Goal: Transaction & Acquisition: Purchase product/service

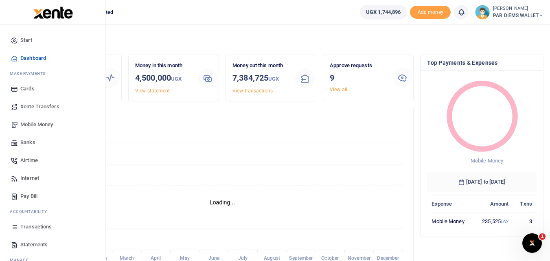
click at [14, 230] on icon at bounding box center [14, 226] width 7 height 7
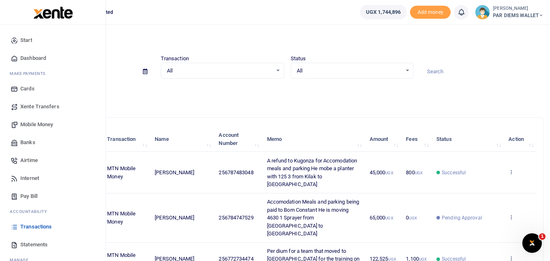
click at [31, 123] on span "Mobile Money" at bounding box center [36, 124] width 33 height 8
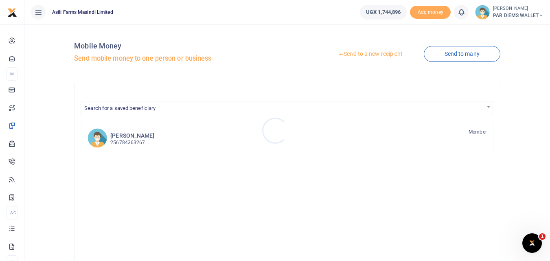
click at [378, 51] on div at bounding box center [275, 130] width 550 height 261
click at [376, 51] on link "Send to a new recipient" at bounding box center [370, 54] width 106 height 15
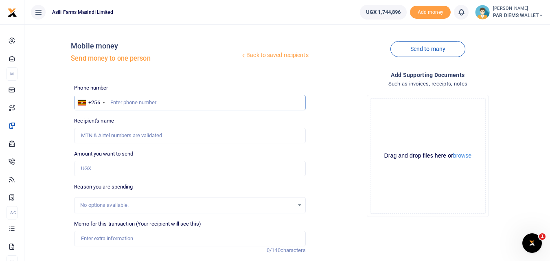
click at [120, 105] on input "text" at bounding box center [189, 102] width 231 height 15
type input "772734474"
type input "Alex Leka Ebucu"
type input "772734474"
click at [94, 165] on input "Amount you want to send" at bounding box center [189, 168] width 231 height 15
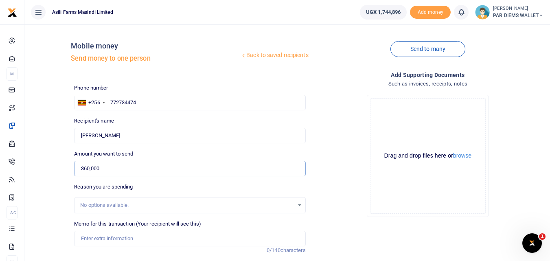
scroll to position [92, 0]
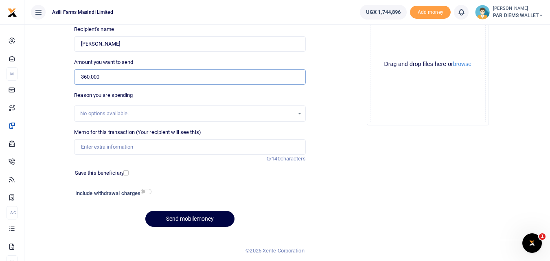
type input "360,000"
click at [90, 146] on input "Memo for this transaction (Your recipient will see this)" at bounding box center [189, 146] width 231 height 15
drag, startPoint x: 197, startPoint y: 147, endPoint x: 164, endPoint y: 168, distance: 38.5
click at [164, 168] on div "Phone number +256 Uganda +256 772734474 Phone is required. Recipient's name Fou…" at bounding box center [190, 112] width 238 height 241
click at [220, 144] on input "Perdium for a team in Bweyale for the ongoing traing" at bounding box center [189, 146] width 231 height 15
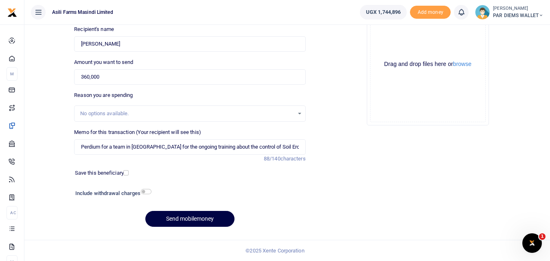
click at [391, 39] on div "Drag and drop files here or browse Powered by Uppy" at bounding box center [428, 65] width 116 height 116
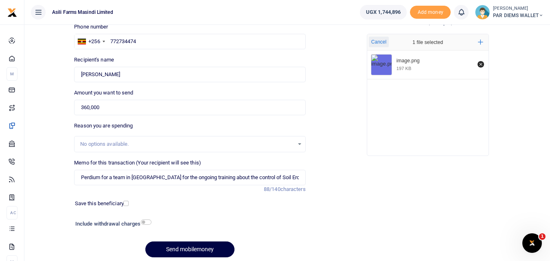
scroll to position [59, 0]
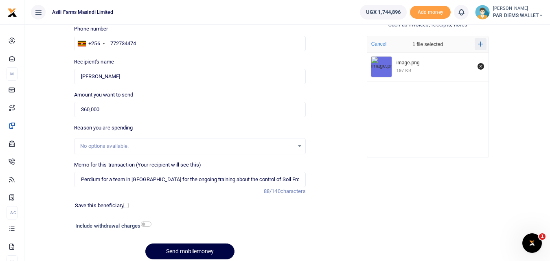
click at [478, 42] on icon "Add more files" at bounding box center [480, 44] width 5 height 6
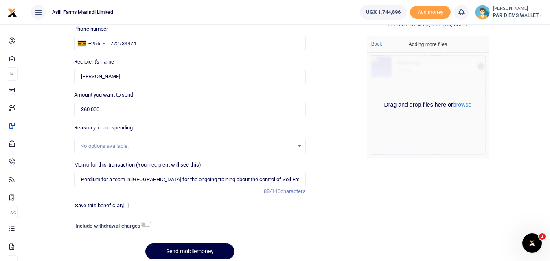
click at [405, 74] on div "Drag and drop files here or browse Powered by Uppy" at bounding box center [428, 104] width 116 height 99
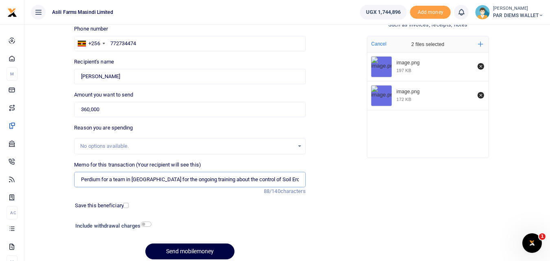
click at [102, 181] on input "Perdium for a team in Bweyale for the ongoing training about the control of Soi…" at bounding box center [189, 179] width 231 height 15
click at [109, 179] on input "Perdium for a team in Bweyale for the ongoing training about the control of Soi…" at bounding box center [189, 179] width 231 height 15
type input "Perdium for [DATE] 16th and 17th being paid to a team in [GEOGRAPHIC_DATA] for …"
click at [185, 251] on button "Send mobilemoney" at bounding box center [189, 251] width 89 height 16
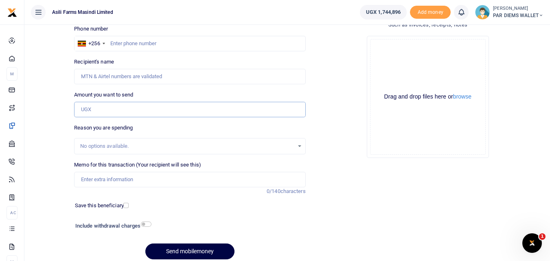
click at [93, 109] on input "Amount you want to send" at bounding box center [189, 109] width 231 height 15
paste input "0771603272"
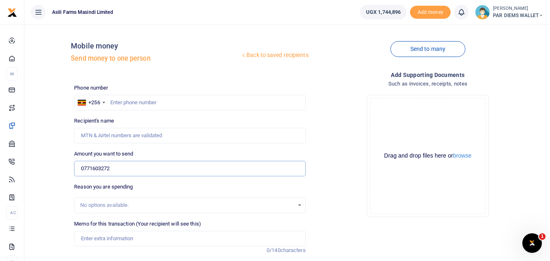
type input "0771603272"
click at [131, 96] on input "text" at bounding box center [189, 102] width 231 height 15
type input "771603272"
type input "John Okech"
type input "771603272"
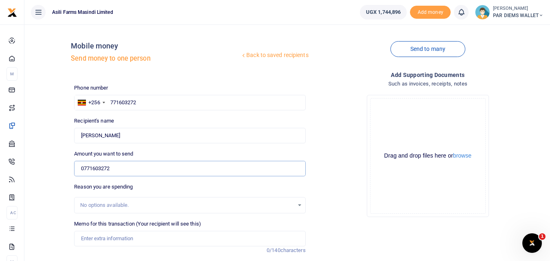
click at [123, 168] on input "0771603272" at bounding box center [189, 168] width 231 height 15
type input "0"
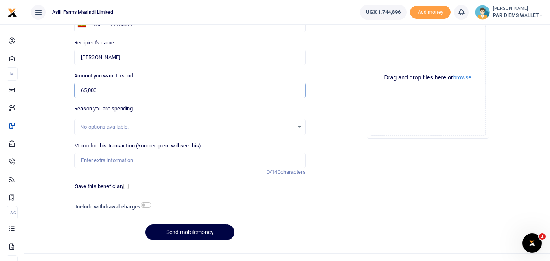
scroll to position [92, 0]
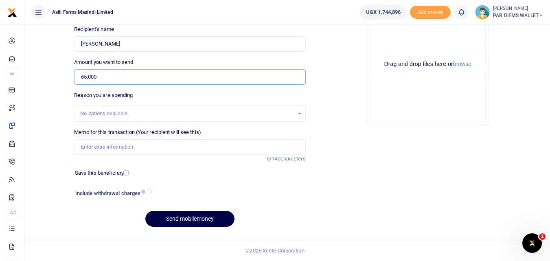
type input "65,000"
click at [94, 154] on input "Memo for this transaction (Your recipient will see this)" at bounding box center [189, 146] width 231 height 15
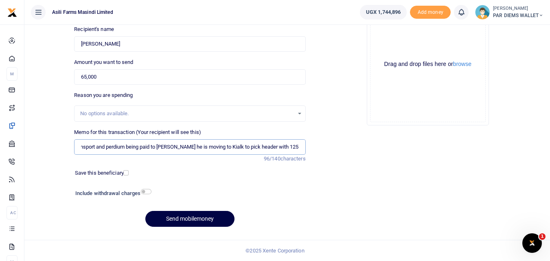
scroll to position [0, 10]
type input "Transport and perdium being paid to Oketch John he is moving to Kialk to pick h…"
click at [389, 44] on div "Drag and drop files here or browse Powered by Uppy" at bounding box center [428, 65] width 116 height 116
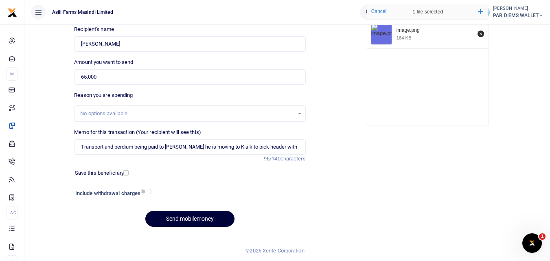
click at [181, 217] on button "Send mobilemoney" at bounding box center [189, 219] width 89 height 16
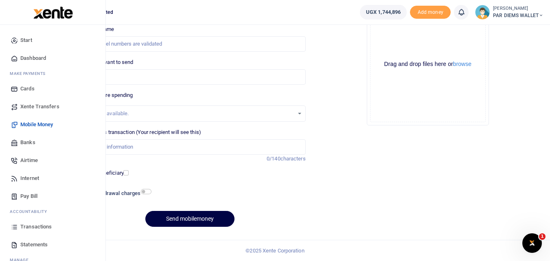
click at [15, 229] on icon at bounding box center [14, 226] width 7 height 7
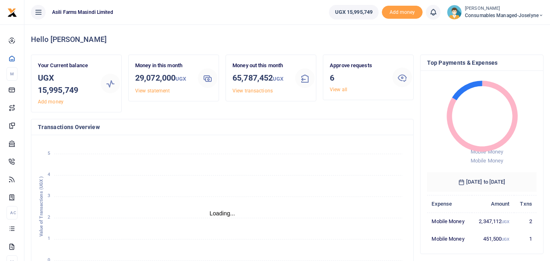
scroll to position [7, 7]
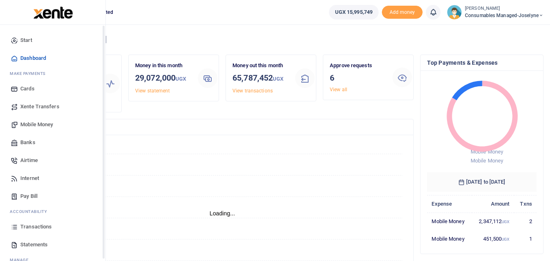
click at [11, 227] on icon at bounding box center [14, 226] width 7 height 7
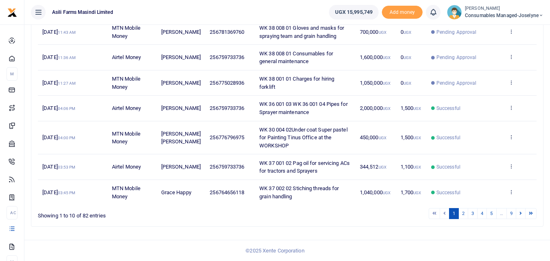
scroll to position [216, 0]
click at [461, 217] on link "2" at bounding box center [463, 213] width 10 height 11
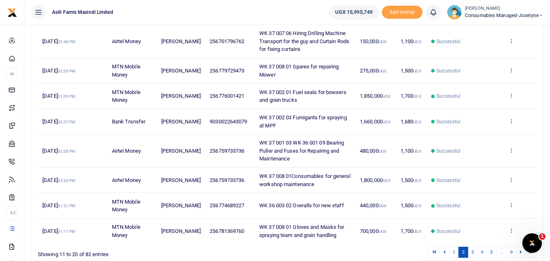
scroll to position [179, 0]
click at [470, 253] on link "3" at bounding box center [473, 251] width 10 height 11
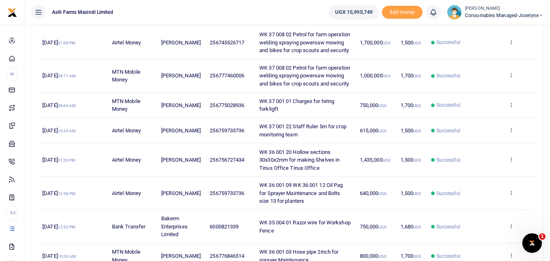
scroll to position [150, 0]
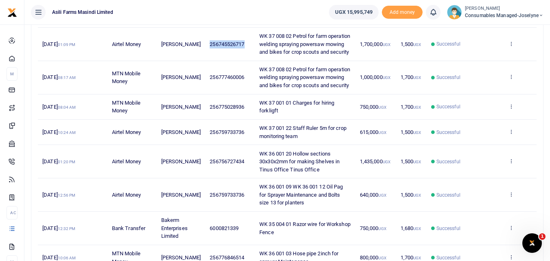
drag, startPoint x: 249, startPoint y: 48, endPoint x: 206, endPoint y: 44, distance: 43.3
click at [206, 44] on td "256745526717" at bounding box center [230, 44] width 50 height 33
copy span "256745526717"
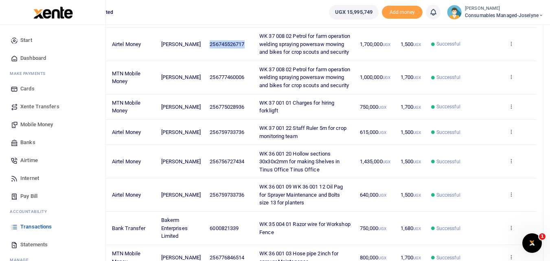
click at [36, 123] on span "Mobile Money" at bounding box center [36, 124] width 33 height 8
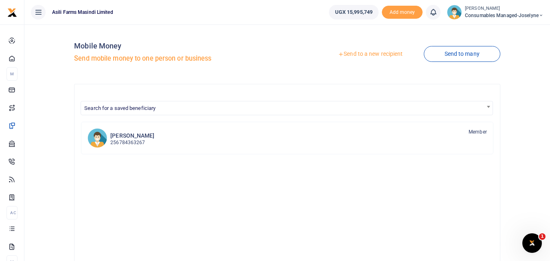
click at [366, 57] on link "Send to a new recipient" at bounding box center [370, 54] width 106 height 15
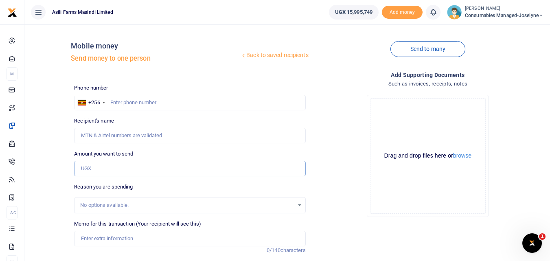
click at [89, 169] on input "Amount you want to send" at bounding box center [189, 168] width 231 height 15
paste input "256745526717"
type input "256745526717"
click at [124, 101] on input "text" at bounding box center [189, 102] width 231 height 15
click at [137, 99] on input "text" at bounding box center [189, 102] width 231 height 15
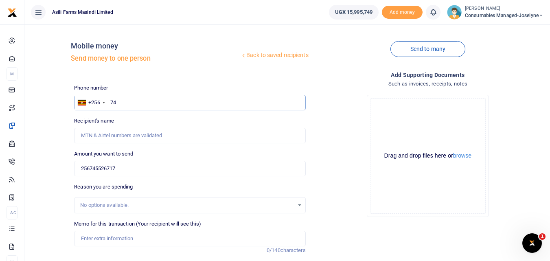
type input "7"
type input "745526717"
click at [130, 167] on input "256745526717" at bounding box center [189, 168] width 231 height 15
type input "2"
type input "0"
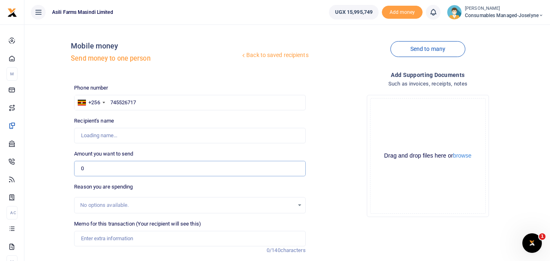
type input "[PERSON_NAME]"
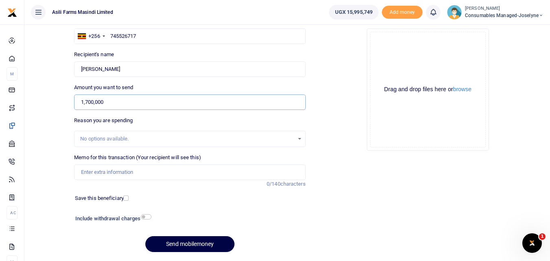
scroll to position [78, 0]
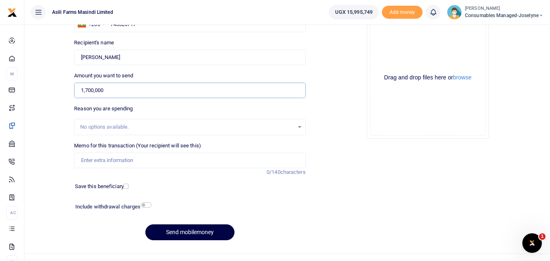
type input "1,700,000"
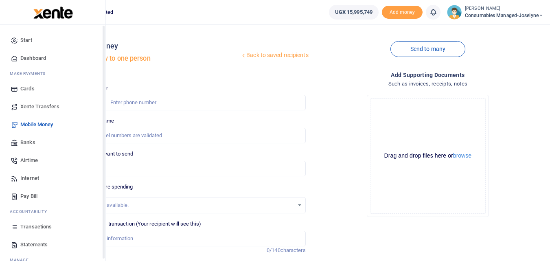
click at [10, 225] on link "Transactions" at bounding box center [53, 227] width 92 height 18
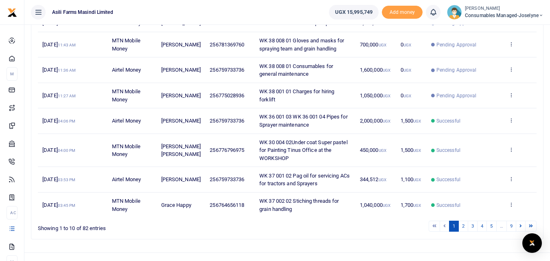
scroll to position [216, 0]
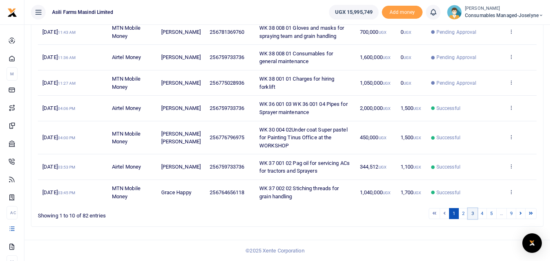
click at [473, 214] on link "3" at bounding box center [473, 213] width 10 height 11
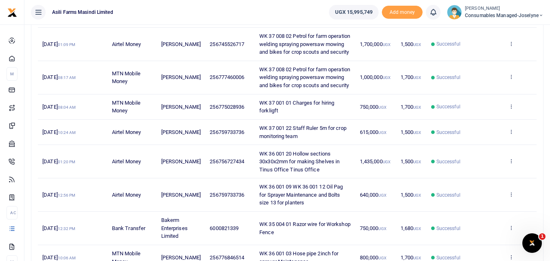
scroll to position [149, 0]
drag, startPoint x: 249, startPoint y: 49, endPoint x: 200, endPoint y: 53, distance: 48.6
click at [200, 53] on tr "8th Sep 2025 01:09 PM Airtel Money Betty Namukasa 256745526717 WK 37 008 02 Pet…" at bounding box center [287, 44] width 498 height 33
copy tr "256745526717"
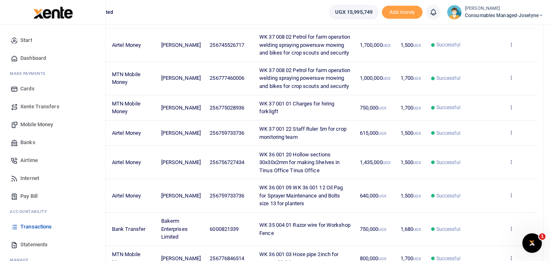
click at [36, 124] on span "Mobile Money" at bounding box center [36, 124] width 33 height 8
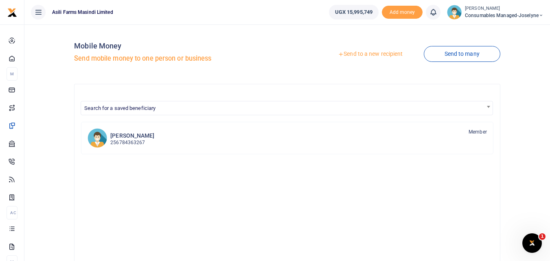
click at [378, 55] on link "Send to a new recipient" at bounding box center [370, 54] width 106 height 15
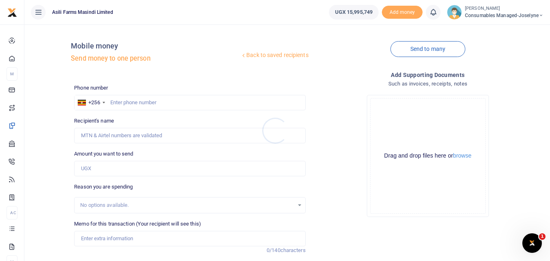
click at [94, 169] on div at bounding box center [275, 130] width 550 height 261
click at [94, 169] on input "Amount you want to send" at bounding box center [189, 168] width 231 height 15
paste input "256745526717"
type input "256745526717"
click at [125, 101] on input "text" at bounding box center [189, 102] width 231 height 15
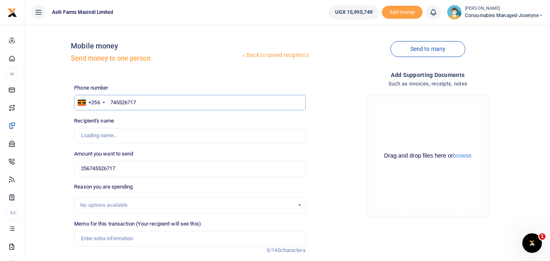
type input "745526717"
click at [141, 165] on input "256745526717" at bounding box center [189, 168] width 231 height 15
type input "[PERSON_NAME]"
type input "2"
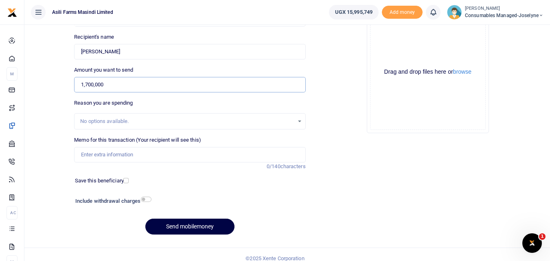
scroll to position [87, 0]
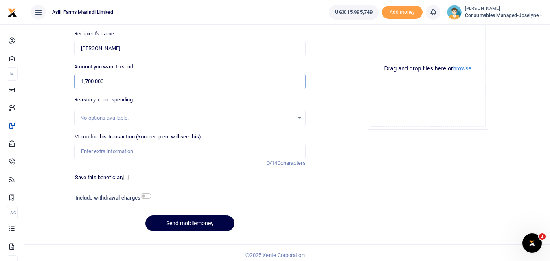
type input "1,700,000"
click at [104, 153] on input "Memo for this transaction (Your recipient will see this)" at bounding box center [189, 151] width 231 height 15
paste input "WK 38 /008 / 02"
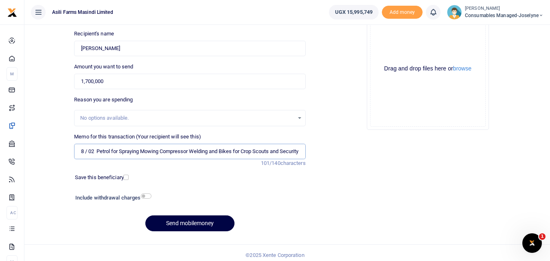
scroll to position [0, 31]
click at [114, 149] on input "WK 38 /008 / 02 Petrol for Spraying Mowing Compressor Welding and Bikes for Cro…" at bounding box center [189, 151] width 231 height 15
type input "WK 38 008 02 Petrol for Spraying Mowing Compressor Welding and Bikes for Crop S…"
click at [193, 221] on button "Send mobilemoney" at bounding box center [189, 223] width 89 height 16
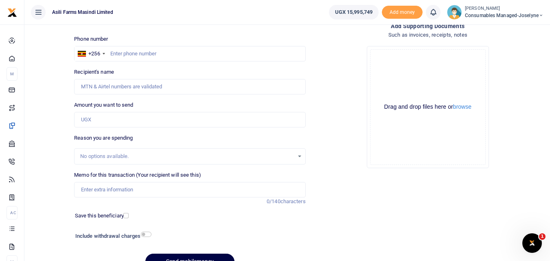
scroll to position [50, 0]
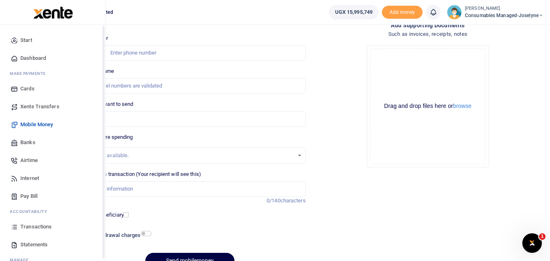
click at [13, 227] on icon at bounding box center [14, 226] width 7 height 7
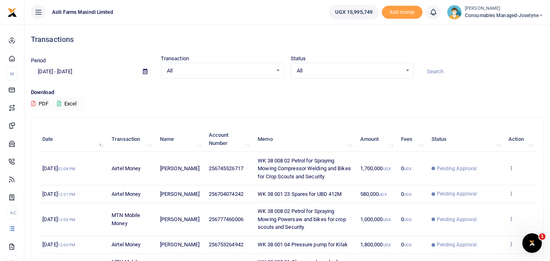
click at [143, 54] on div "Transactions" at bounding box center [287, 39] width 512 height 30
drag, startPoint x: 246, startPoint y: 170, endPoint x: 204, endPoint y: 173, distance: 42.0
click at [204, 173] on td "256745526717" at bounding box center [228, 168] width 49 height 33
copy span "256745526717"
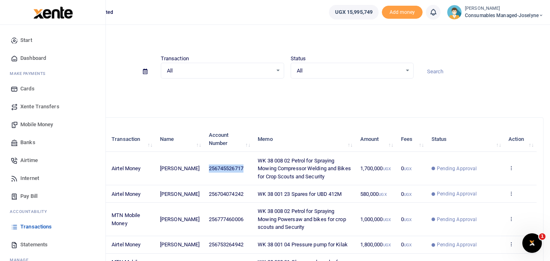
click at [43, 124] on span "Mobile Money" at bounding box center [36, 124] width 33 height 8
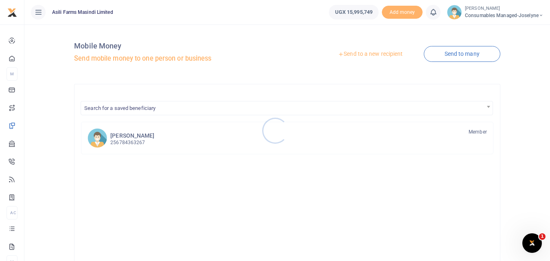
click at [365, 55] on div at bounding box center [275, 130] width 550 height 261
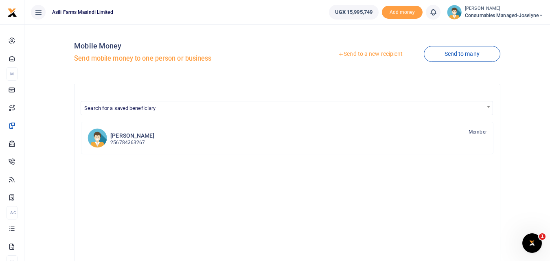
click at [356, 54] on link "Send to a new recipient" at bounding box center [370, 54] width 106 height 15
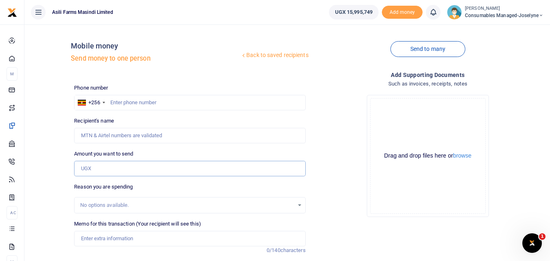
click at [91, 164] on input "Amount you want to send" at bounding box center [189, 168] width 231 height 15
paste input "256745526717"
type input "256745526717"
click at [126, 98] on input "text" at bounding box center [189, 102] width 231 height 15
type input "745526717"
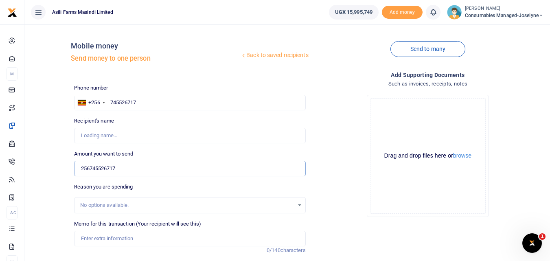
click at [134, 166] on input "256745526717" at bounding box center [189, 168] width 231 height 15
type input "25674552671"
type input "Betty Namukasa"
type input "2"
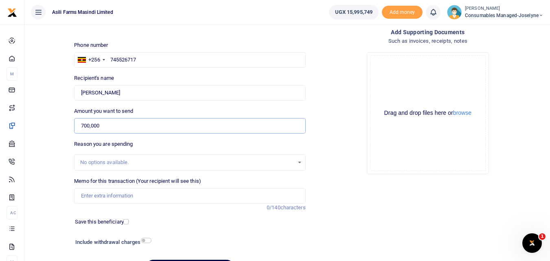
scroll to position [46, 0]
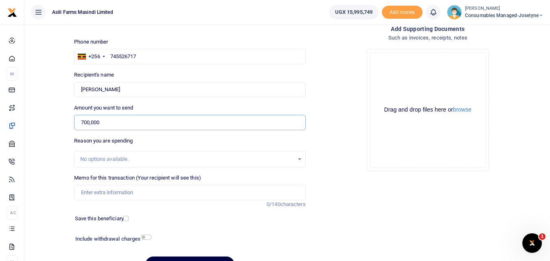
type input "700,000"
click at [86, 192] on input "Memo for this transaction (Your recipient will see this)" at bounding box center [189, 192] width 231 height 15
paste input "WK 38 /008 / 01"
click at [113, 195] on input "WK 38 /008 / 01 Engine oil 2T Breakfluid and ATF for small equipments maintenace" at bounding box center [189, 192] width 231 height 15
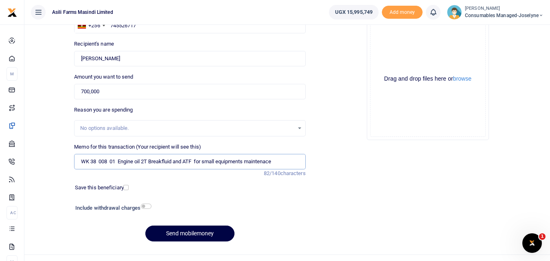
scroll to position [92, 0]
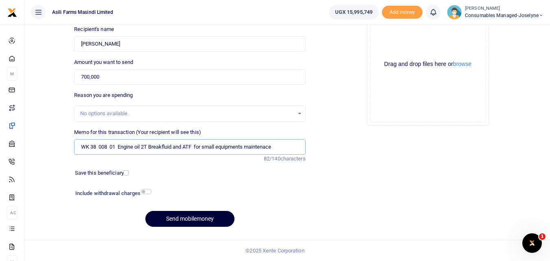
type input "WK 38 008 01 Engine oil 2T Breakfluid and ATF for small equipments maintenace"
click at [183, 220] on button "Send mobilemoney" at bounding box center [189, 219] width 89 height 16
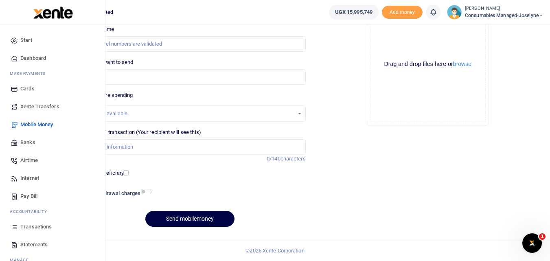
click at [17, 231] on link "Transactions" at bounding box center [53, 227] width 92 height 18
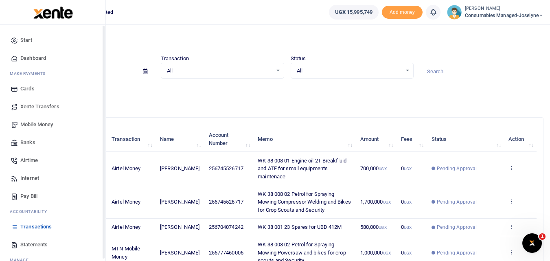
click at [25, 123] on span "Mobile Money" at bounding box center [36, 124] width 33 height 8
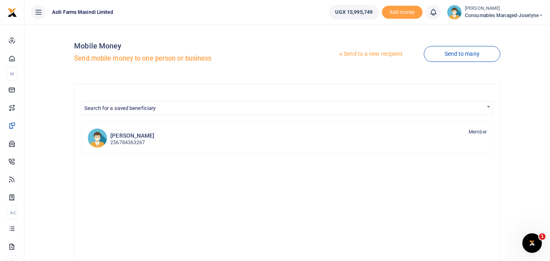
click at [281, 156] on div "[PERSON_NAME] 256784363267 Member" at bounding box center [287, 246] width 412 height 248
click at [358, 51] on link "Send to a new recipient" at bounding box center [370, 54] width 106 height 15
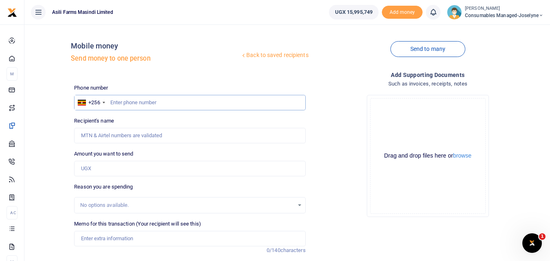
click at [158, 95] on input "text" at bounding box center [189, 102] width 231 height 15
type input "775860947"
type input "Christopher Kugonza"
type input "775860947"
click at [104, 171] on input "Amount you want to send" at bounding box center [189, 168] width 231 height 15
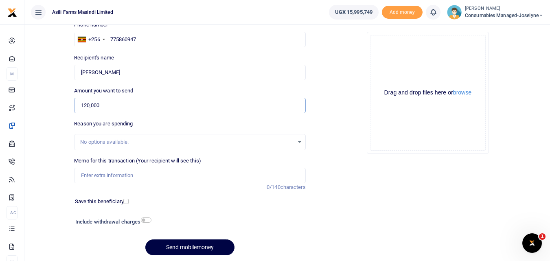
scroll to position [92, 0]
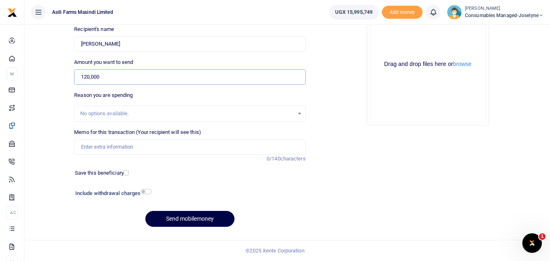
type input "120,000"
click at [118, 150] on input "Memo for this transaction (Your recipient will see this)" at bounding box center [189, 146] width 231 height 15
paste input "WK 38 /008 / 01"
click at [112, 151] on input "WK 38 /008 / 01 Wheel allignment and balancing for UBD 412M" at bounding box center [189, 146] width 231 height 15
type input "WK 38 008 01 Wheel allignment and balancing for UBD 412M"
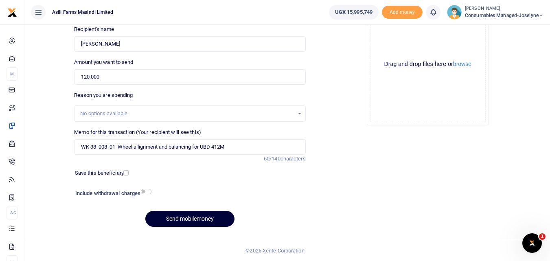
click at [175, 221] on button "Send mobilemoney" at bounding box center [189, 219] width 89 height 16
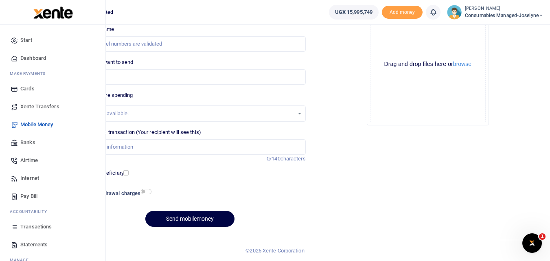
click at [12, 226] on icon at bounding box center [14, 226] width 7 height 7
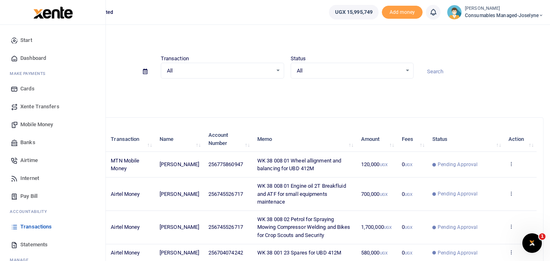
click at [30, 125] on span "Mobile Money" at bounding box center [36, 124] width 33 height 8
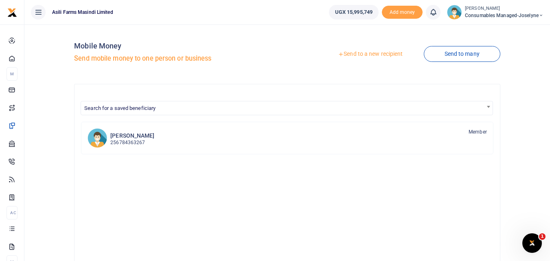
click at [360, 48] on link "Send to a new recipient" at bounding box center [370, 54] width 106 height 15
click at [374, 52] on link "Send to a new recipient" at bounding box center [370, 54] width 106 height 15
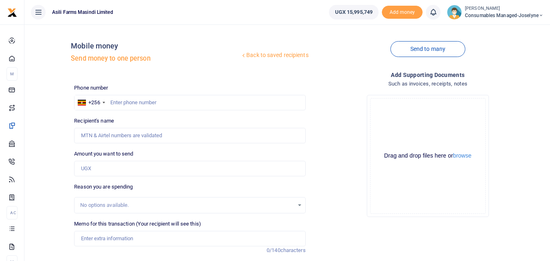
click at [349, 99] on div "Drop your files here Drag and drop files here or browse Powered by Uppy" at bounding box center [427, 155] width 231 height 135
click at [123, 100] on input "text" at bounding box center [189, 102] width 231 height 15
type input "777241894"
type input "[PERSON_NAME]"
type input "777241894"
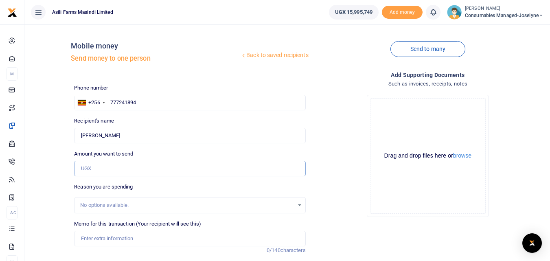
click at [97, 165] on input "Amount you want to send" at bounding box center [189, 168] width 231 height 15
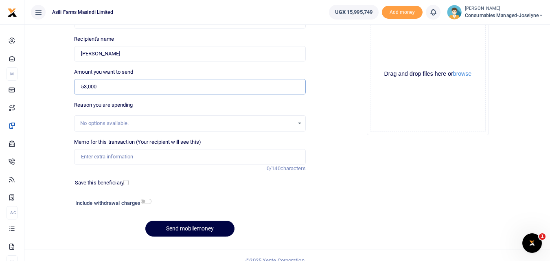
scroll to position [82, 0]
type input "53,000"
click at [83, 156] on input "Memo for this transaction (Your recipient will see this)" at bounding box center [189, 156] width 231 height 15
paste input "WK 38 /008 / 01"
click at [120, 156] on input "WK 38 /008 / 01 Plier Side Cutter" at bounding box center [189, 156] width 231 height 15
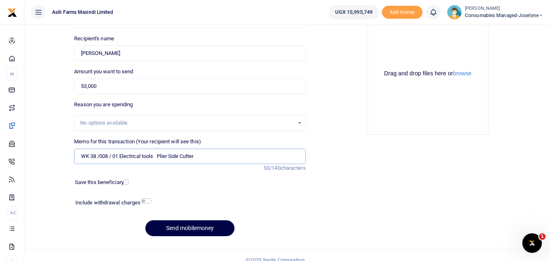
click at [205, 151] on input "WK 38 /008 / 01 Electrical tools Plier Side Cutter" at bounding box center [189, 156] width 231 height 15
click at [112, 156] on input "WK 38 /008 / 01 Electrical tools for kilak Dryer Operator" at bounding box center [189, 156] width 231 height 15
type input "WK 38 008 01 Electrical tools for kilak Dryer Operator"
click at [166, 227] on button "Send mobilemoney" at bounding box center [189, 228] width 89 height 16
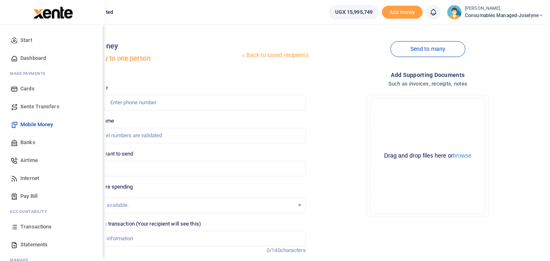
click at [15, 224] on icon at bounding box center [14, 226] width 7 height 7
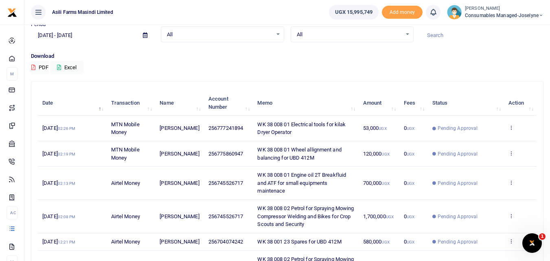
scroll to position [37, 0]
click at [511, 214] on icon at bounding box center [510, 215] width 5 height 6
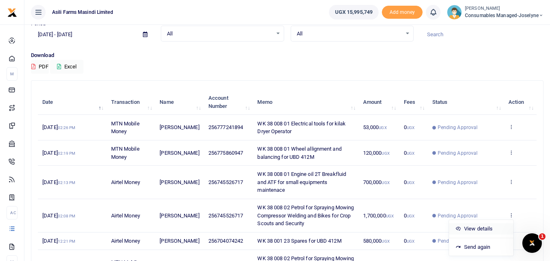
click at [486, 226] on link "View details" at bounding box center [481, 228] width 64 height 11
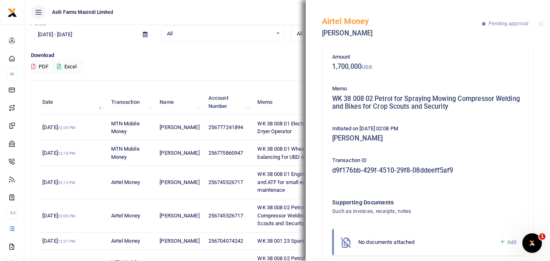
scroll to position [57, 0]
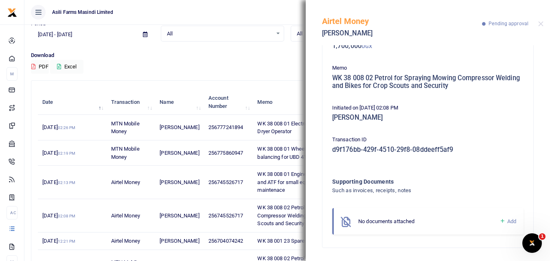
click at [499, 218] on icon at bounding box center [502, 220] width 6 height 7
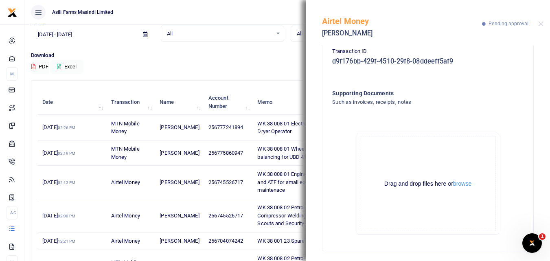
scroll to position [148, 0]
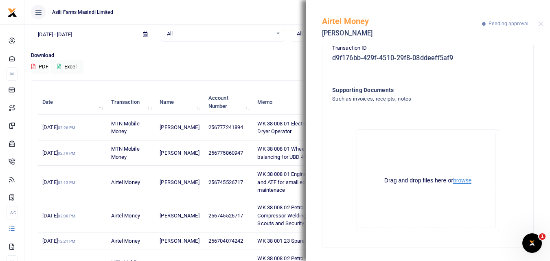
click at [461, 179] on button "browse" at bounding box center [462, 180] width 18 height 6
click at [464, 178] on button "browse" at bounding box center [462, 180] width 18 height 6
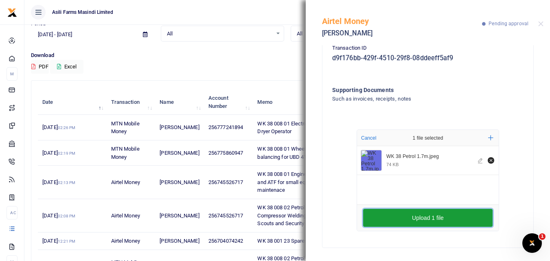
click at [422, 213] on button "Upload 1 file" at bounding box center [427, 218] width 129 height 18
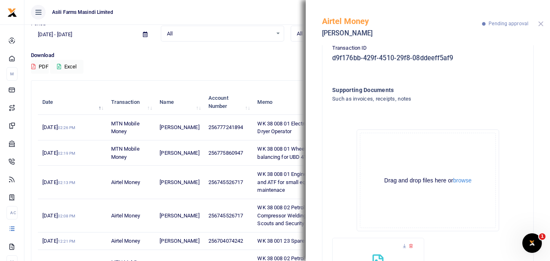
click at [540, 23] on button "Close" at bounding box center [540, 23] width 5 height 5
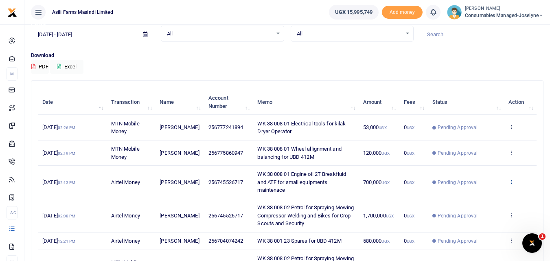
click at [513, 181] on icon at bounding box center [510, 182] width 5 height 6
click at [478, 197] on link "View details" at bounding box center [481, 195] width 64 height 11
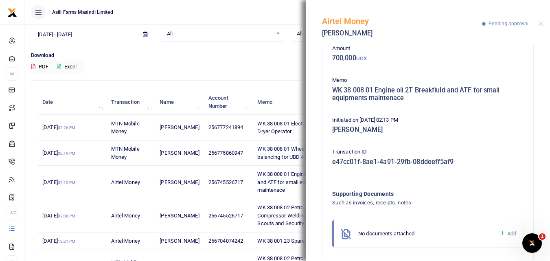
scroll to position [57, 0]
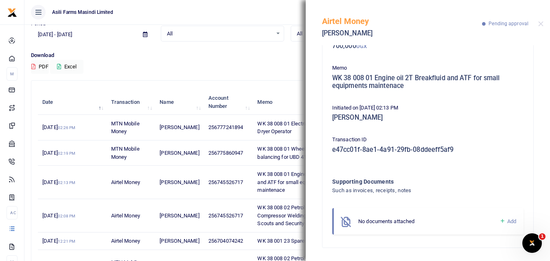
click at [499, 219] on icon at bounding box center [502, 220] width 6 height 7
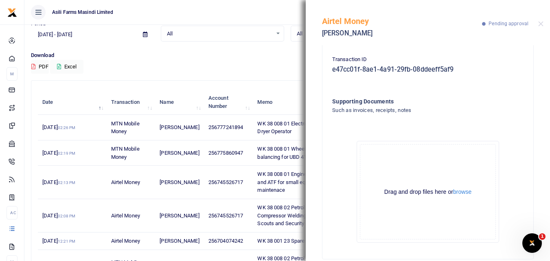
scroll to position [148, 0]
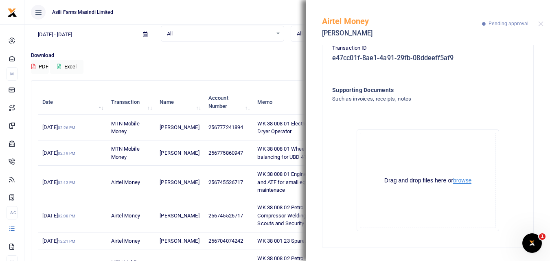
click at [463, 179] on button "browse" at bounding box center [462, 180] width 18 height 6
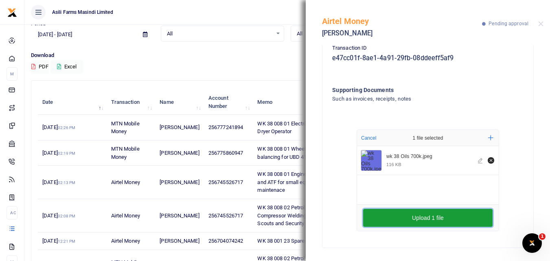
click at [368, 224] on button "Upload 1 file" at bounding box center [427, 218] width 129 height 18
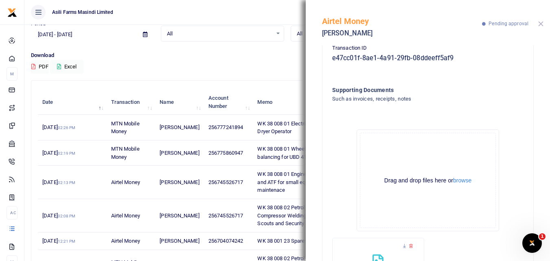
click at [539, 24] on button "Close" at bounding box center [540, 23] width 5 height 5
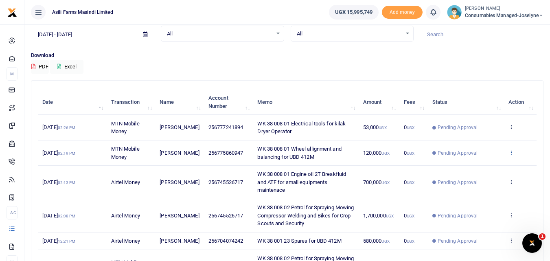
click at [509, 154] on icon at bounding box center [510, 152] width 5 height 6
click at [487, 164] on link "View details" at bounding box center [481, 165] width 64 height 11
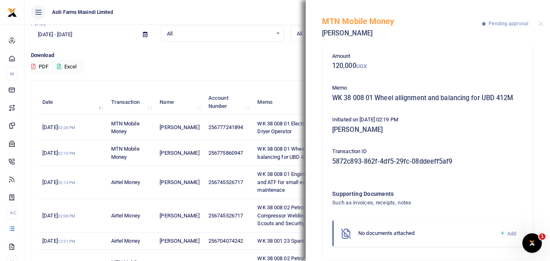
scroll to position [48, 0]
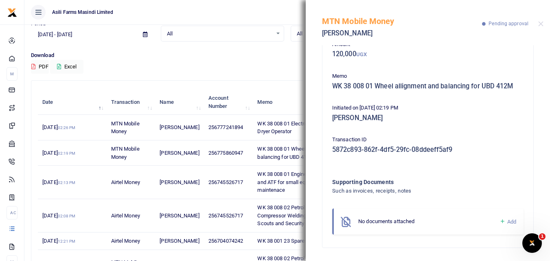
click at [499, 219] on icon at bounding box center [502, 221] width 6 height 7
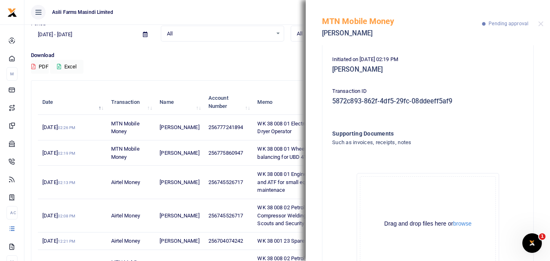
scroll to position [140, 0]
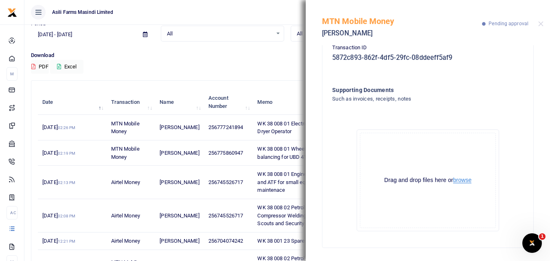
click at [461, 183] on button "browse" at bounding box center [462, 180] width 18 height 6
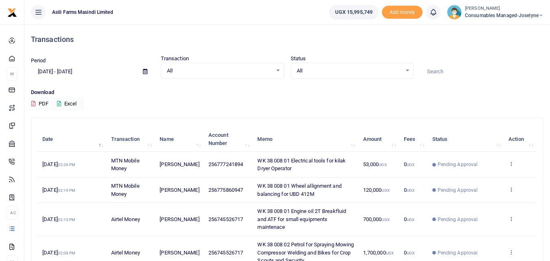
click at [511, 189] on icon at bounding box center [510, 189] width 5 height 6
click at [475, 201] on link "View details" at bounding box center [481, 202] width 64 height 11
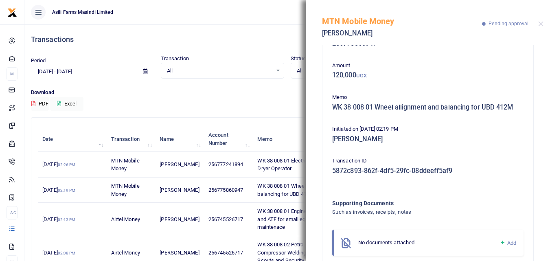
scroll to position [48, 0]
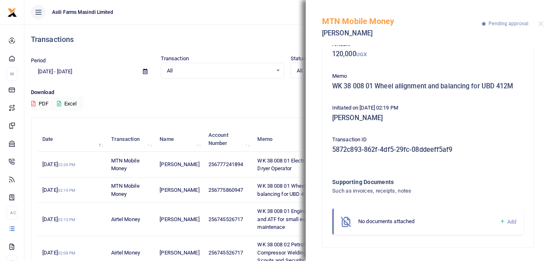
click at [499, 221] on icon at bounding box center [502, 221] width 6 height 7
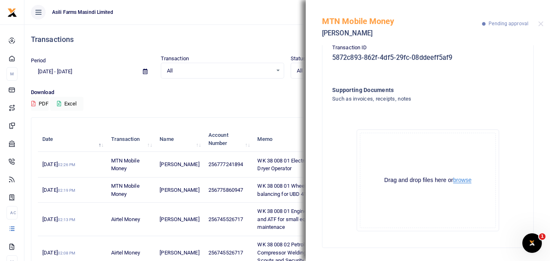
click at [463, 180] on button "browse" at bounding box center [462, 180] width 18 height 6
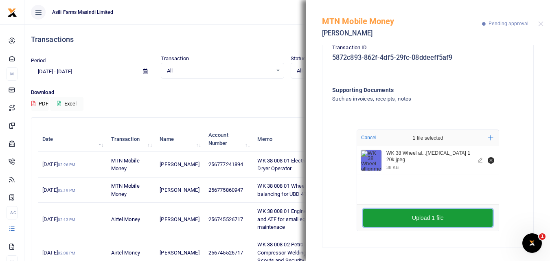
click at [383, 210] on button "Upload 1 file" at bounding box center [427, 218] width 129 height 18
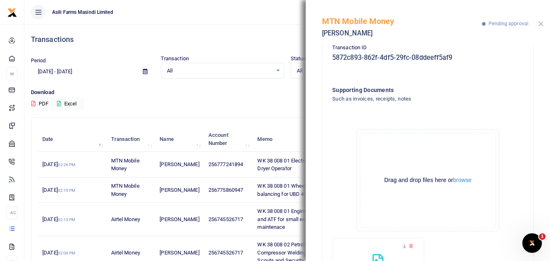
click at [541, 22] on button "Close" at bounding box center [540, 23] width 5 height 5
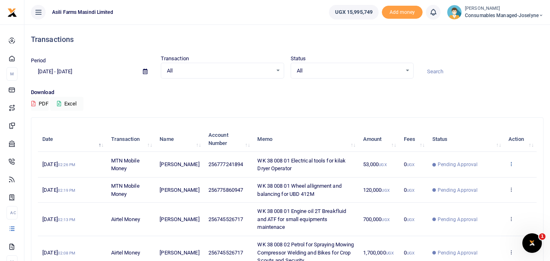
click at [510, 163] on icon at bounding box center [510, 164] width 5 height 6
click at [470, 180] on link "View details" at bounding box center [481, 177] width 64 height 11
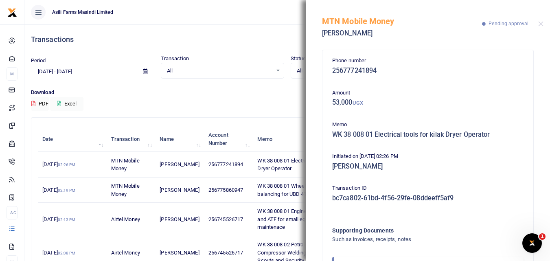
scroll to position [48, 0]
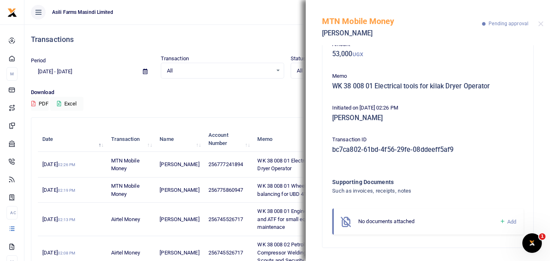
click at [499, 220] on icon at bounding box center [502, 221] width 6 height 7
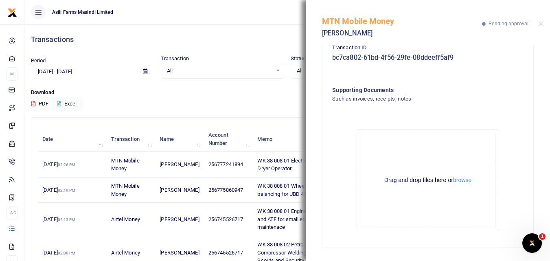
click at [464, 180] on button "browse" at bounding box center [462, 180] width 18 height 6
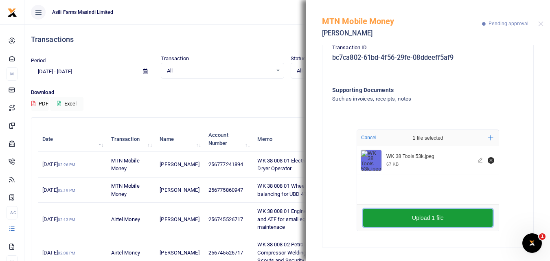
click at [367, 219] on button "Upload 1 file" at bounding box center [427, 218] width 129 height 18
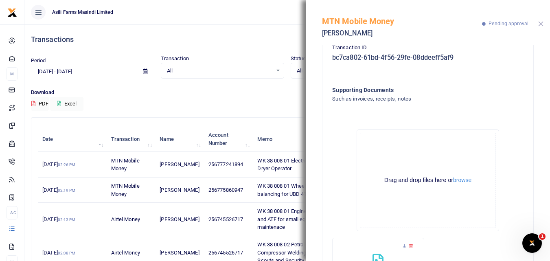
click at [542, 25] on button "Close" at bounding box center [540, 23] width 5 height 5
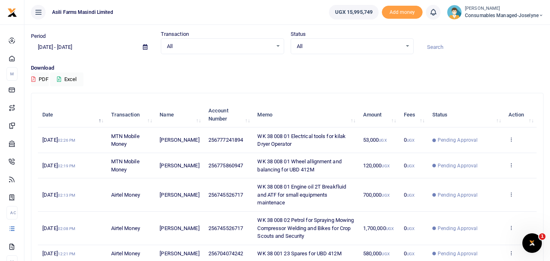
scroll to position [24, 0]
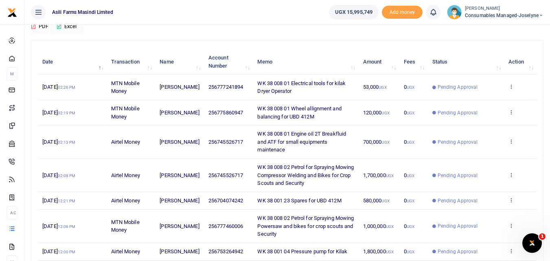
scroll to position [78, 0]
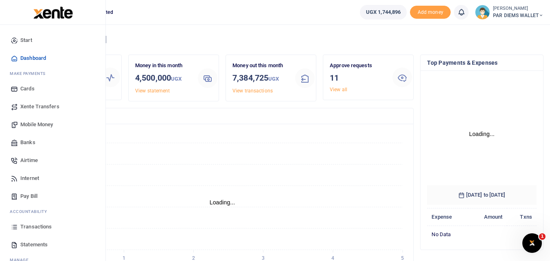
click at [15, 226] on icon at bounding box center [14, 226] width 7 height 7
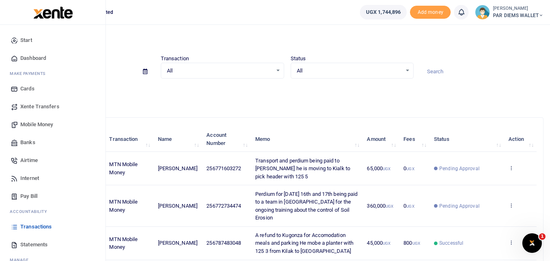
click at [37, 124] on span "Mobile Money" at bounding box center [36, 124] width 33 height 8
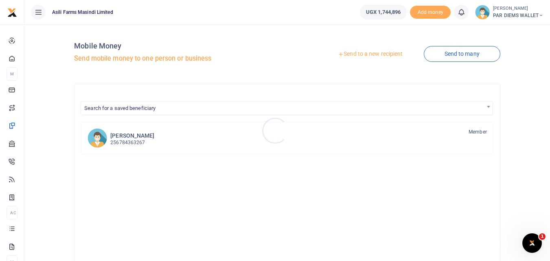
click at [376, 51] on div at bounding box center [275, 130] width 550 height 261
click at [376, 51] on link "Send to a new recipient" at bounding box center [370, 54] width 106 height 15
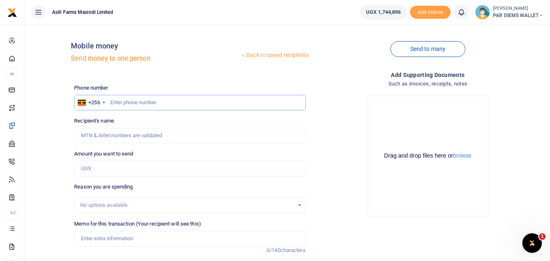
click at [115, 103] on input "text" at bounding box center [189, 102] width 231 height 15
type input "776735693"
type input "Nyanzi Reuben"
type input "776735693"
click at [97, 170] on input "Amount you want to send" at bounding box center [189, 168] width 231 height 15
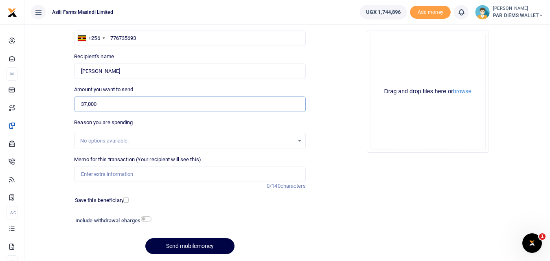
scroll to position [70, 0]
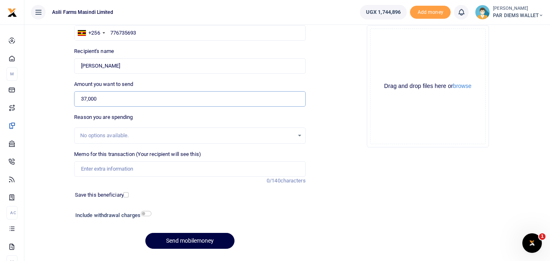
type input "37,000"
click at [105, 171] on input "Memo for this transaction (Your recipient will see this)" at bounding box center [189, 168] width 231 height 15
type input "Charges for pulling out UBR 154R it had gotten suck in Bweyale"
click at [398, 50] on div "Drag and drop files here or browse Powered by Uppy" at bounding box center [428, 86] width 116 height 116
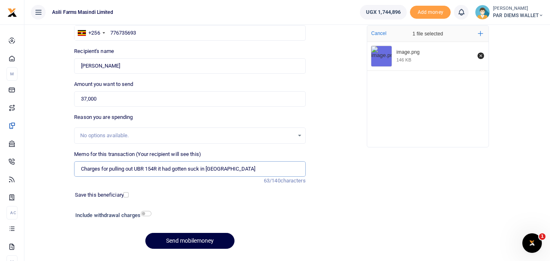
click at [102, 167] on input "Charges for pulling out UBR 154R it had gotten suck in Bweyale" at bounding box center [189, 168] width 231 height 15
type input "Refund to Ruben he paid the charges for pulling out UBR 154R it had gotten suck…"
click at [195, 238] on button "Send mobilemoney" at bounding box center [189, 241] width 89 height 16
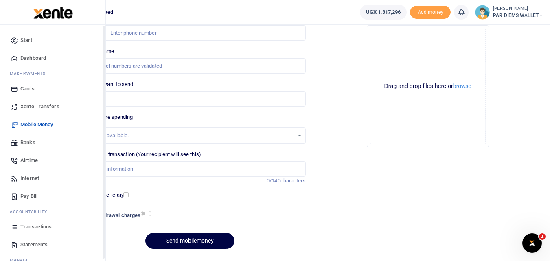
click at [20, 229] on link "Transactions" at bounding box center [53, 227] width 92 height 18
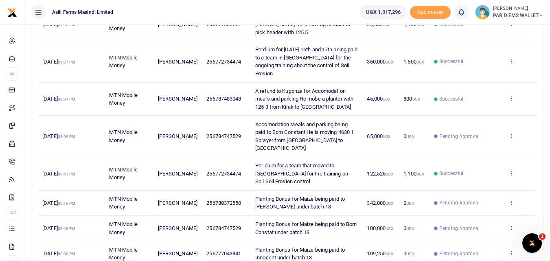
scroll to position [178, 0]
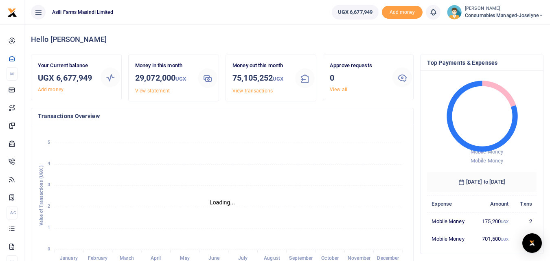
scroll to position [7, 7]
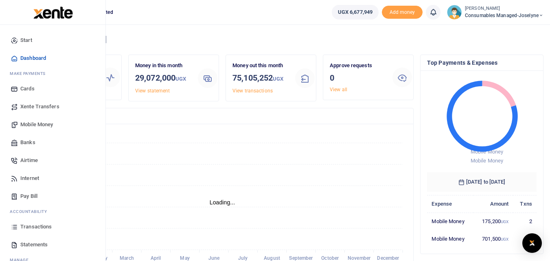
click at [18, 227] on icon at bounding box center [14, 226] width 7 height 7
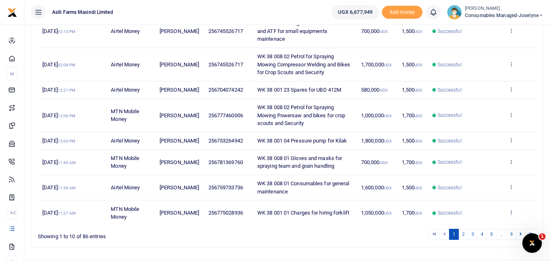
scroll to position [190, 0]
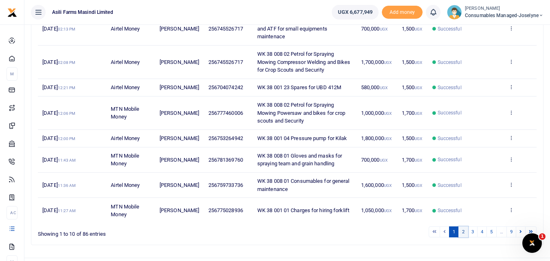
click at [462, 237] on link "2" at bounding box center [463, 231] width 10 height 11
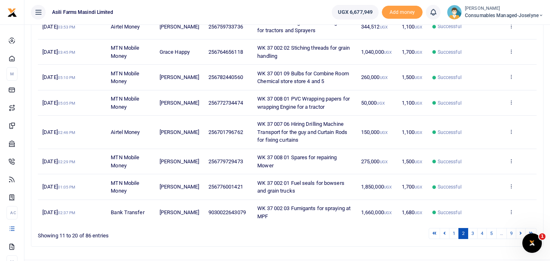
scroll to position [199, 0]
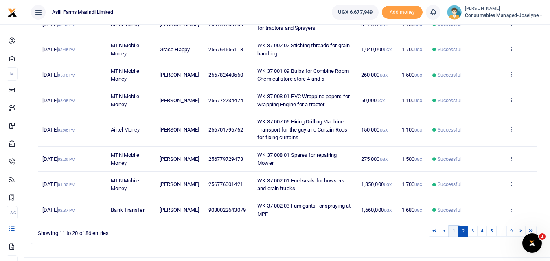
click at [454, 230] on link "1" at bounding box center [454, 230] width 10 height 11
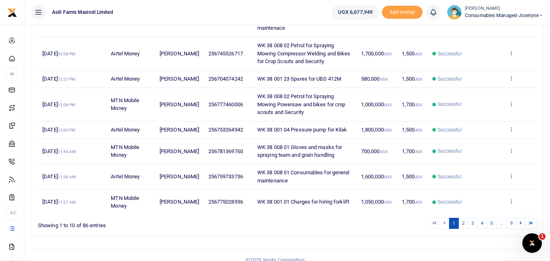
click at [336, 55] on span "WK 38 008 02 Petrol for Spraying Mowing Compressor Welding and Bikes for Crop S…" at bounding box center [303, 53] width 93 height 22
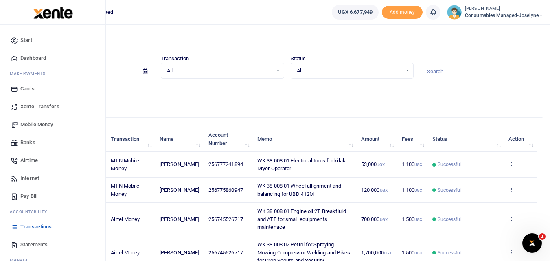
click at [31, 104] on span "Xente Transfers" at bounding box center [39, 107] width 39 height 8
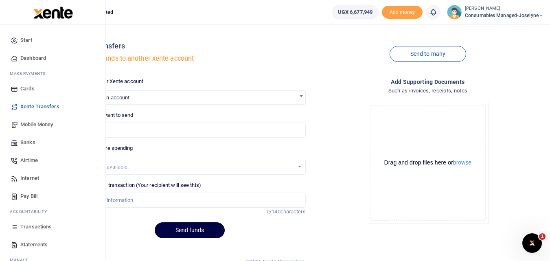
click at [33, 123] on span "Mobile Money" at bounding box center [36, 124] width 33 height 8
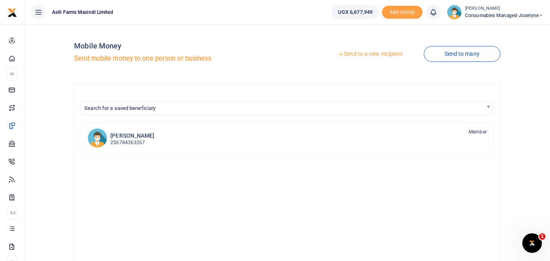
click at [353, 53] on link "Send to a new recipient" at bounding box center [370, 54] width 106 height 15
click at [350, 53] on link "Send to a new recipient" at bounding box center [370, 54] width 106 height 15
click at [359, 55] on link "Send to a new recipient" at bounding box center [370, 54] width 106 height 15
click at [380, 48] on link "Send to a new recipient" at bounding box center [370, 54] width 106 height 15
click at [362, 52] on link "Send to a new recipient" at bounding box center [370, 54] width 106 height 15
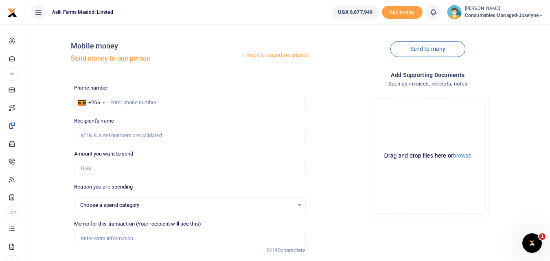
select select
click at [129, 96] on input "text" at bounding box center [189, 102] width 231 height 15
click at [134, 161] on input "Amount you want to send" at bounding box center [189, 168] width 231 height 15
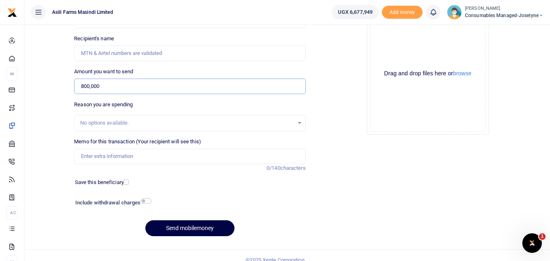
scroll to position [85, 0]
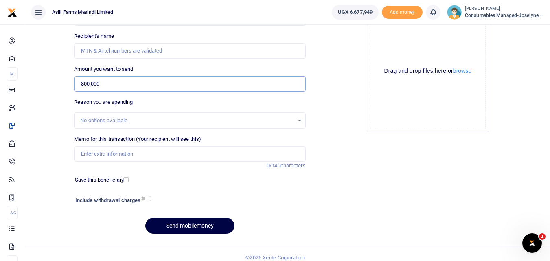
type input "800,000"
click at [122, 155] on input "Memo for this transaction (Your recipient will see this)" at bounding box center [189, 153] width 231 height 15
click at [284, 195] on div at bounding box center [220, 200] width 138 height 13
click at [91, 152] on input "Memo for this transaction (Your recipient will see this)" at bounding box center [189, 153] width 231 height 15
paste input "WK 38/002 / 05"
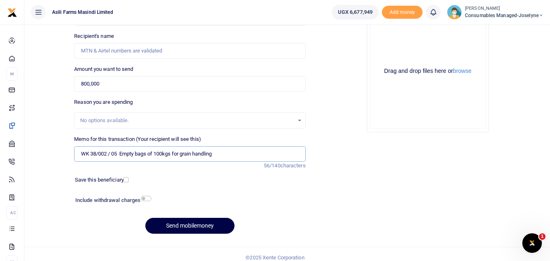
type input "WK 38/002 / 05 Empty bags of 100kgs for grain handling"
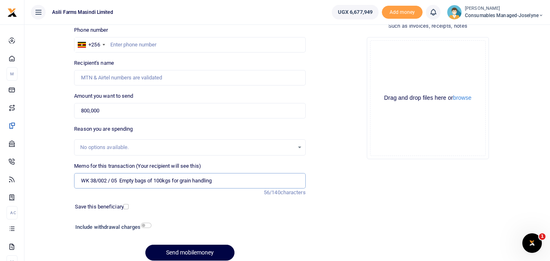
scroll to position [57, 0]
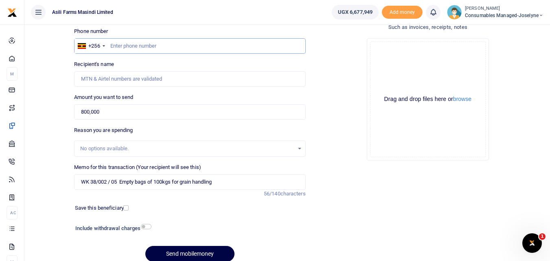
click at [136, 46] on input "text" at bounding box center [189, 45] width 231 height 15
type input "742332605"
type input "Job Mpangire"
type input "742332605"
click at [112, 184] on input "WK 38/002 / 05 Empty bags of 100kgs for grain handling" at bounding box center [189, 181] width 231 height 15
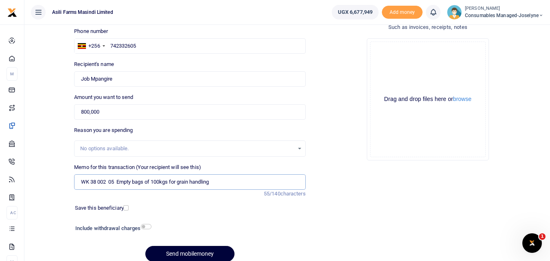
type input "WK 38 002 05 Empty bags of 100kgs for grain handling"
click at [177, 252] on button "Send mobilemoney" at bounding box center [189, 254] width 89 height 16
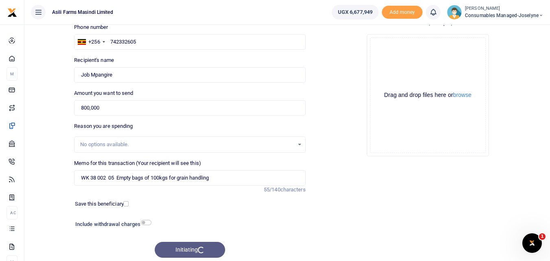
scroll to position [63, 0]
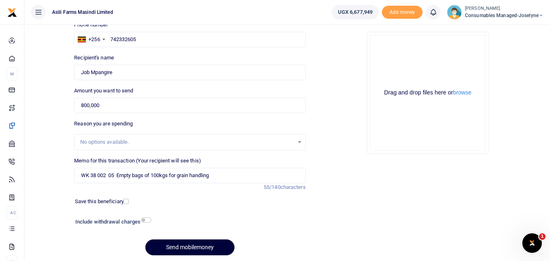
click at [171, 248] on button "Send mobilemoney" at bounding box center [189, 247] width 89 height 16
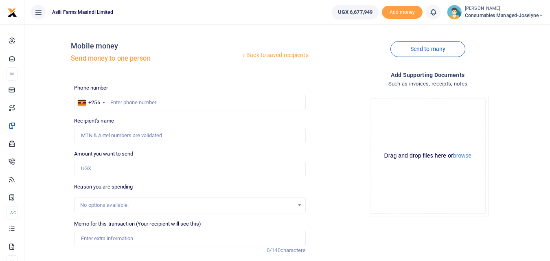
scroll to position [63, 0]
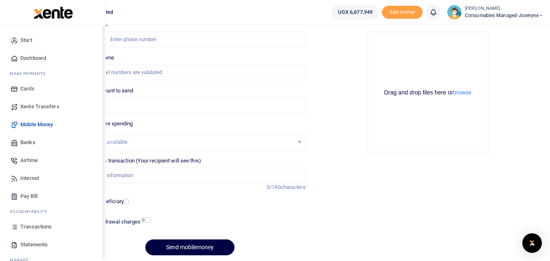
click at [15, 231] on link "Transactions" at bounding box center [53, 227] width 92 height 18
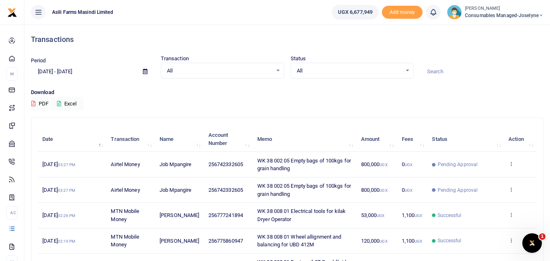
click at [511, 190] on icon at bounding box center [510, 189] width 5 height 6
click at [490, 205] on link "View details" at bounding box center [481, 202] width 64 height 11
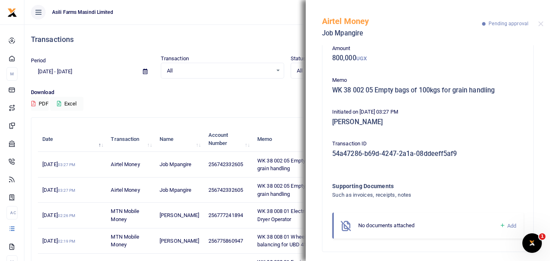
scroll to position [48, 0]
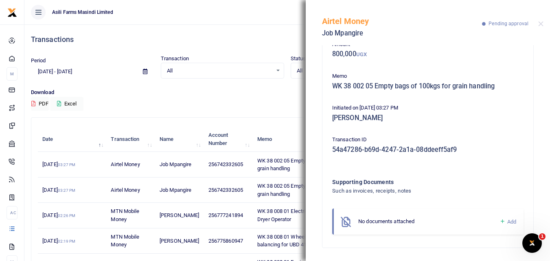
click at [499, 221] on icon at bounding box center [502, 221] width 6 height 7
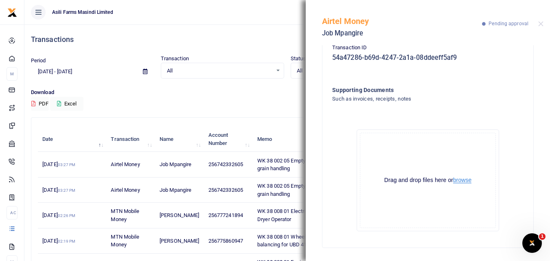
click at [463, 180] on button "browse" at bounding box center [462, 180] width 18 height 6
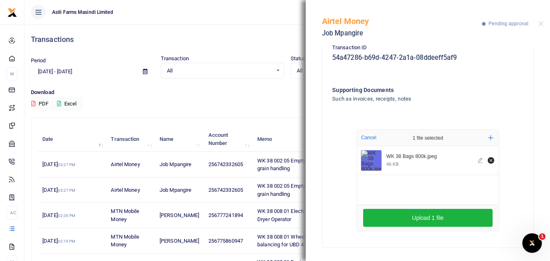
click at [181, 28] on div "Transactions" at bounding box center [287, 39] width 512 height 30
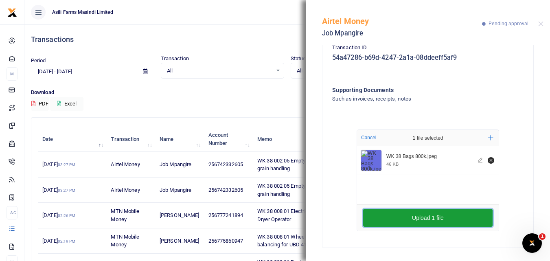
click at [422, 221] on button "Upload 1 file" at bounding box center [427, 218] width 129 height 18
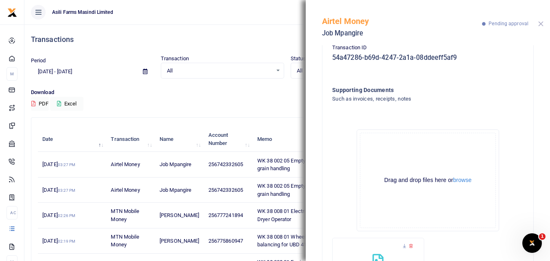
click at [542, 24] on button "Close" at bounding box center [540, 23] width 5 height 5
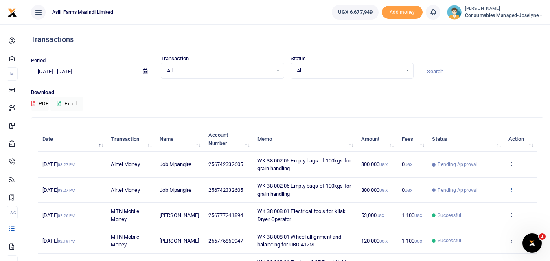
click at [509, 191] on icon at bounding box center [510, 189] width 5 height 6
click at [481, 204] on link "View details" at bounding box center [481, 202] width 64 height 11
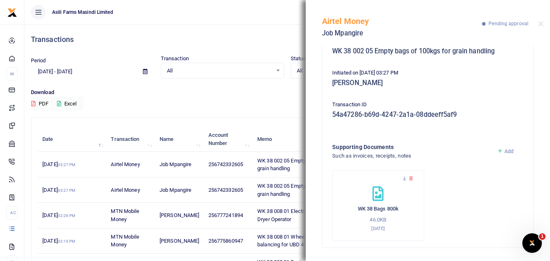
scroll to position [0, 0]
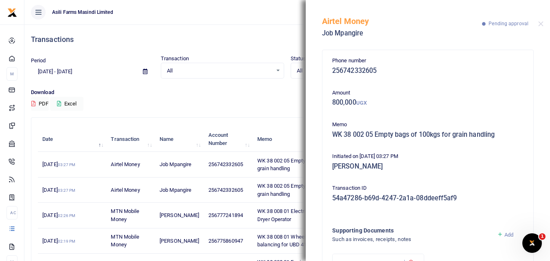
click at [539, 27] on div "Airtel Money Job Mpangire Pending approval" at bounding box center [428, 22] width 244 height 45
click at [540, 24] on button "Close" at bounding box center [540, 23] width 5 height 5
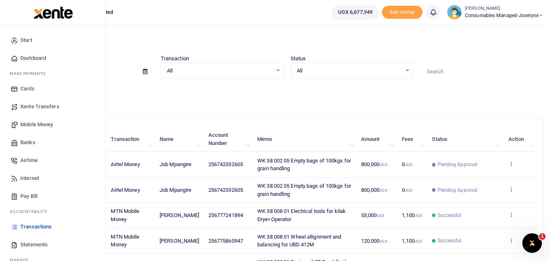
click at [31, 121] on span "Mobile Money" at bounding box center [36, 124] width 33 height 8
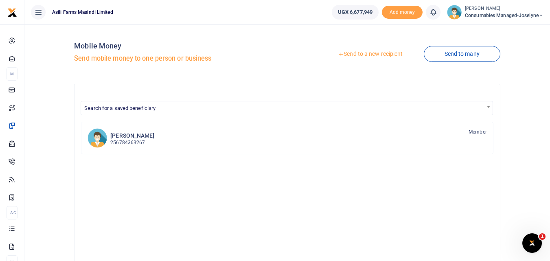
click at [362, 56] on link "Send to a new recipient" at bounding box center [370, 54] width 106 height 15
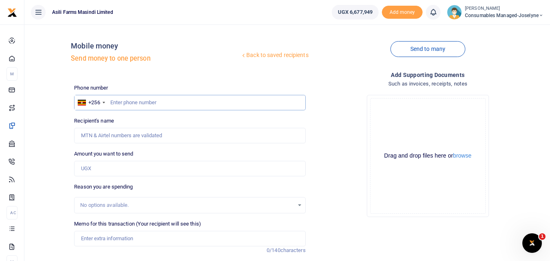
click at [121, 99] on input "text" at bounding box center [189, 102] width 231 height 15
type input "700722335"
type input "Sekabogo Painento"
type input "7007223353"
type input "700722335"
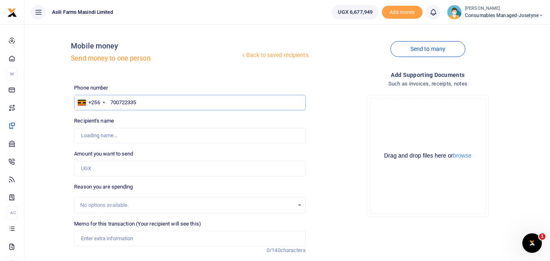
type input "Sekabogo Painento"
type input "700722335"
click at [88, 164] on input "Amount you want to send" at bounding box center [189, 168] width 231 height 15
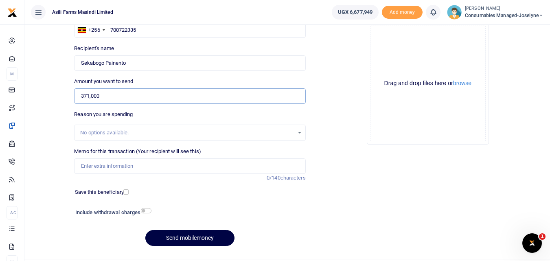
scroll to position [76, 0]
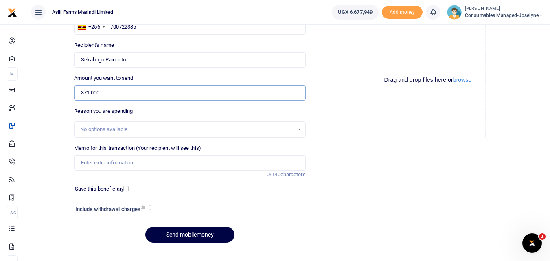
type input "371,000"
click at [102, 162] on input "Memo for this transaction (Your recipient will see this)" at bounding box center [189, 162] width 231 height 15
paste input "WK 38/002 / 01"
click at [127, 163] on input "WK 38/002 / 01" at bounding box center [189, 162] width 231 height 15
paste input "Digital Weighing scales for stores 7"
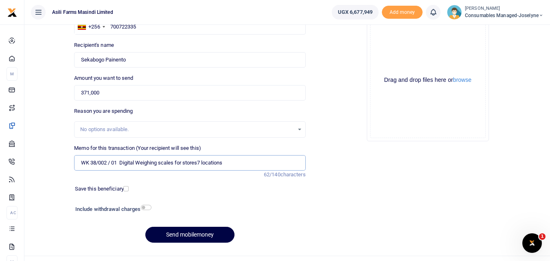
click at [109, 165] on input "WK 38/002 / 01 Digital Weighing scales for stores7 locations" at bounding box center [189, 162] width 231 height 15
type input "WK 38 002 01 Digital Weighing scales for stores7 locations"
click at [182, 234] on button "Send mobilemoney" at bounding box center [189, 235] width 89 height 16
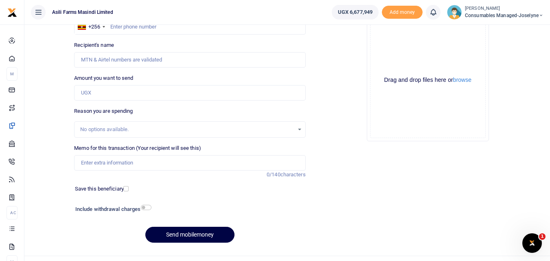
scroll to position [76, 0]
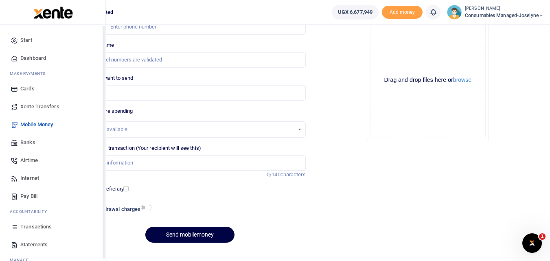
click at [15, 227] on icon at bounding box center [14, 226] width 7 height 7
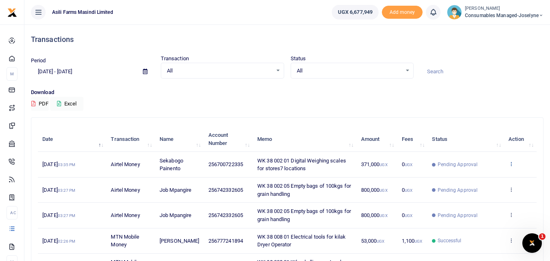
click at [512, 164] on icon at bounding box center [510, 164] width 5 height 6
click at [495, 176] on link "View details" at bounding box center [481, 177] width 64 height 11
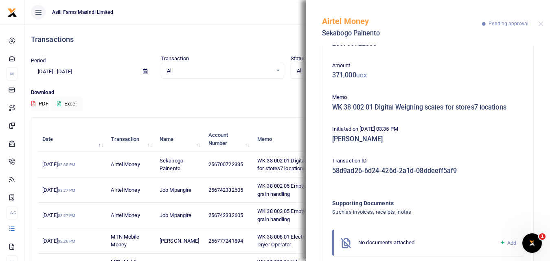
scroll to position [48, 0]
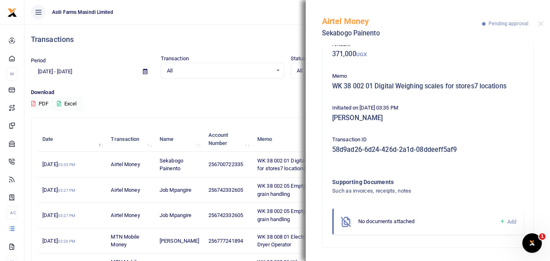
click at [499, 221] on icon at bounding box center [502, 221] width 6 height 7
drag, startPoint x: 543, startPoint y: 110, endPoint x: 541, endPoint y: 171, distance: 61.1
click at [541, 171] on div "Phone number 256700722335 Amount 371,000 UGX Memo WK 38 002 01 Digital Weighing…" at bounding box center [428, 153] width 244 height 216
click at [516, 164] on div "Phone number 256700722335 Amount 371,000 UGX Memo WK 38 002 01 Digital Weighing…" at bounding box center [428, 170] width 198 height 324
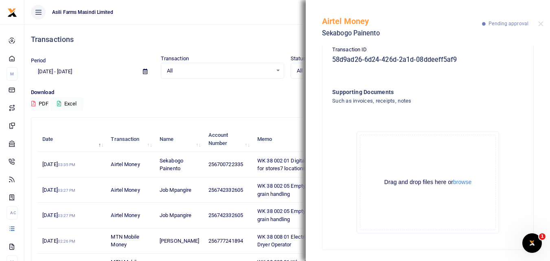
scroll to position [140, 0]
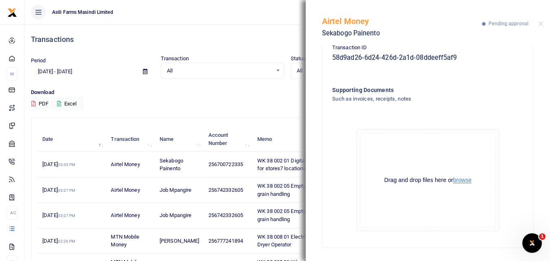
click at [459, 183] on button "browse" at bounding box center [462, 180] width 18 height 6
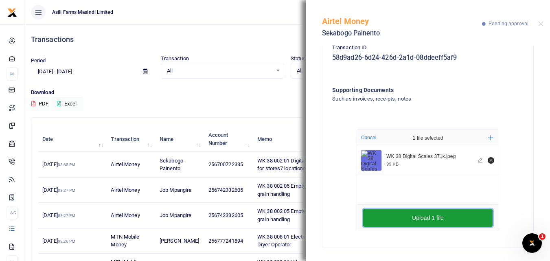
click at [375, 218] on button "Upload 1 file" at bounding box center [427, 218] width 129 height 18
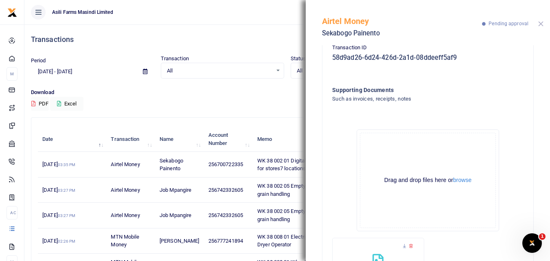
click at [539, 22] on button "Close" at bounding box center [540, 23] width 5 height 5
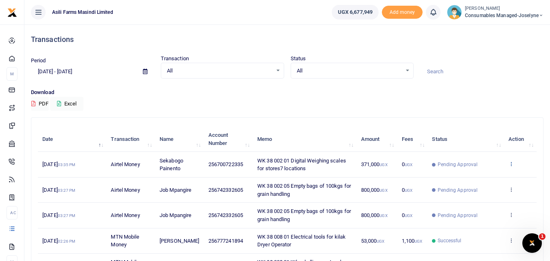
click at [511, 164] on icon at bounding box center [510, 164] width 5 height 6
click at [487, 180] on link "View details" at bounding box center [481, 177] width 64 height 11
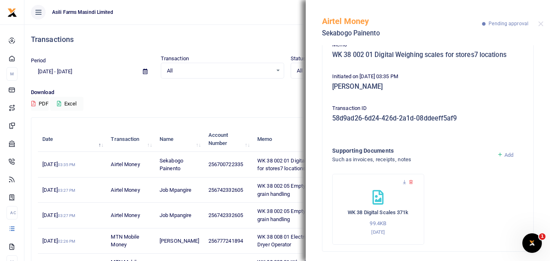
scroll to position [83, 0]
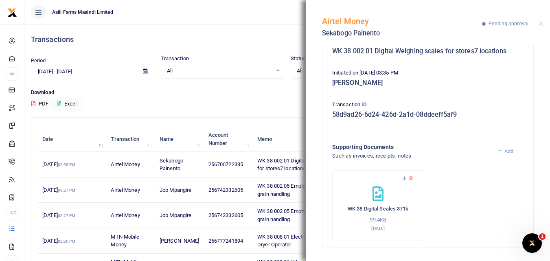
click at [537, 25] on div "Airtel Money Sekabogo Painento Pending approval" at bounding box center [428, 22] width 244 height 45
click at [538, 24] on button "Close" at bounding box center [540, 23] width 5 height 5
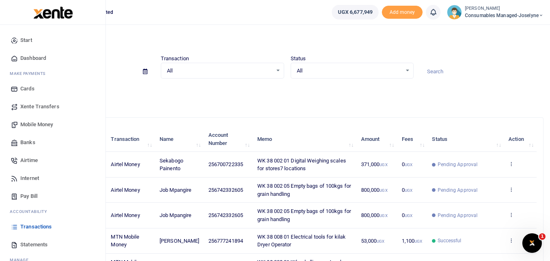
click at [26, 122] on span "Mobile Money" at bounding box center [36, 124] width 33 height 8
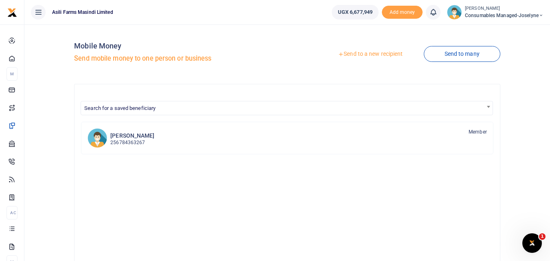
click at [359, 52] on link "Send to a new recipient" at bounding box center [370, 54] width 106 height 15
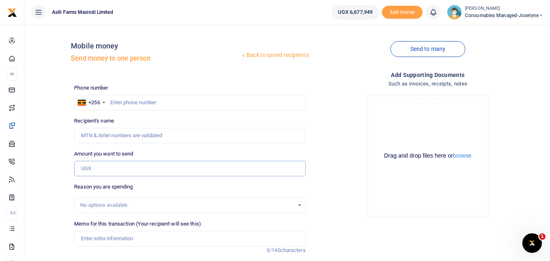
click at [96, 170] on input "Amount you want to send" at bounding box center [189, 168] width 231 height 15
paste input "0784040395"
type input "0784040395"
click at [116, 101] on input "text" at bounding box center [189, 102] width 231 height 15
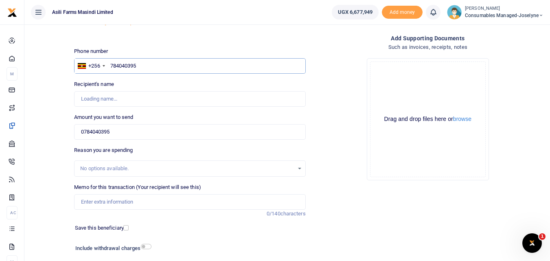
scroll to position [39, 0]
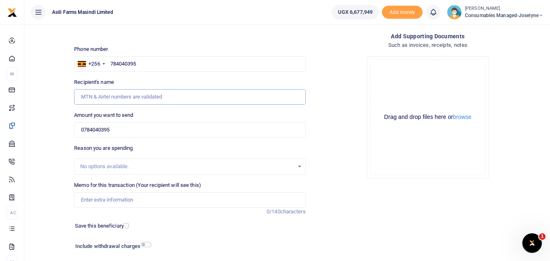
click at [142, 96] on input "Recipient's name" at bounding box center [189, 96] width 231 height 15
click at [176, 96] on input "Recipient's name" at bounding box center [189, 96] width 231 height 15
click at [344, 141] on div "Drop your files here Drag and drop files here or browse Powered by Uppy Connect…" at bounding box center [427, 117] width 231 height 135
click at [342, 74] on div "Drop your files here Drag and drop files here or browse Powered by Uppy Connect…" at bounding box center [427, 117] width 231 height 135
click at [341, 71] on div "Drop your files here Drag and drop files here or browse Powered by Uppy Connect…" at bounding box center [427, 117] width 231 height 135
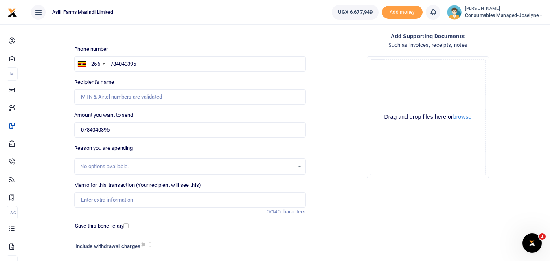
click at [345, 78] on div "Drop your files here Drag and drop files here or browse Powered by Uppy Connect…" at bounding box center [427, 117] width 231 height 135
click at [365, 105] on div "Drop your files here Drag and drop files here or browse Powered by Uppy Connect…" at bounding box center [427, 117] width 231 height 135
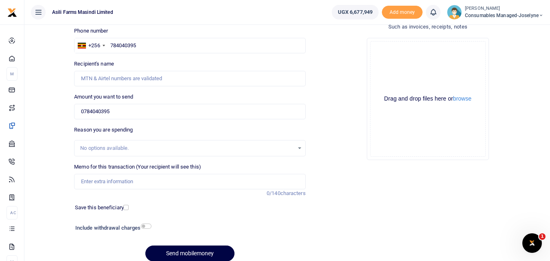
scroll to position [59, 0]
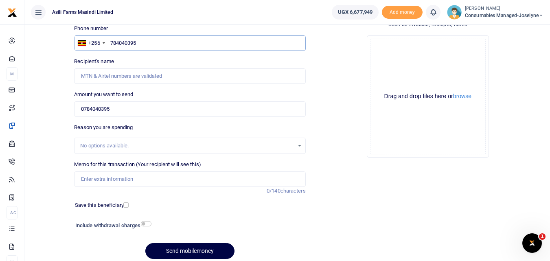
click at [140, 45] on input "784040395" at bounding box center [189, 42] width 231 height 15
type input "784040395"
type input "[PERSON_NAME]"
click at [125, 103] on input "0784040395" at bounding box center [189, 108] width 231 height 15
type input "7"
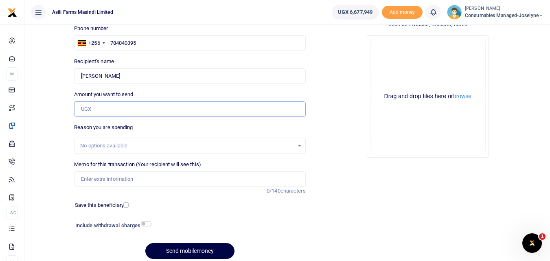
type input "0"
type input "135,000"
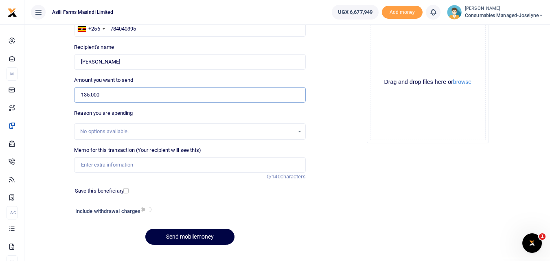
scroll to position [92, 0]
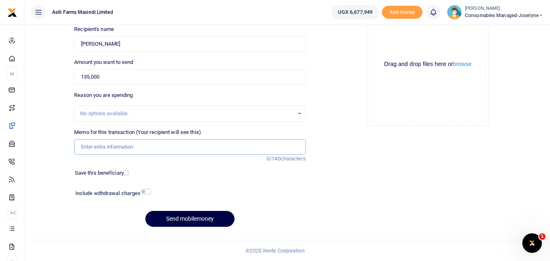
click at [125, 149] on input "Memo for this transaction (Your recipient will see this)" at bounding box center [189, 146] width 231 height 15
click at [90, 146] on input "Memo for this transaction (Your recipient will see this)" at bounding box center [189, 146] width 231 height 15
paste input "WK 38 /001 / 06"
click at [120, 147] on input "WK 38 /001 / 06 Bearings for Trailer" at bounding box center [189, 146] width 231 height 15
type input "WK 38 /001 / 06 Refund to Lik Bearings for Trailer"
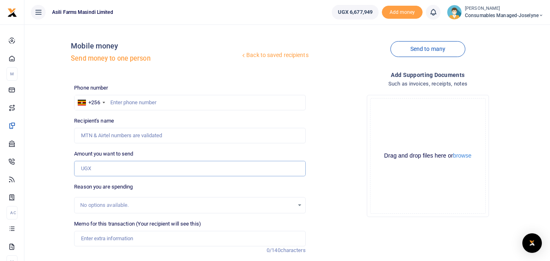
click at [106, 164] on input "Amount you want to send" at bounding box center [189, 168] width 231 height 15
paste input "0784040395"
type input "0784040395"
click at [128, 99] on input "text" at bounding box center [189, 102] width 231 height 15
type input "784040395"
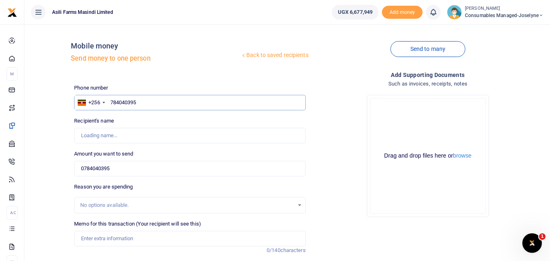
type input "[PERSON_NAME]"
type input "784040395"
click at [127, 169] on input "0784040395" at bounding box center [189, 168] width 231 height 15
type input "0"
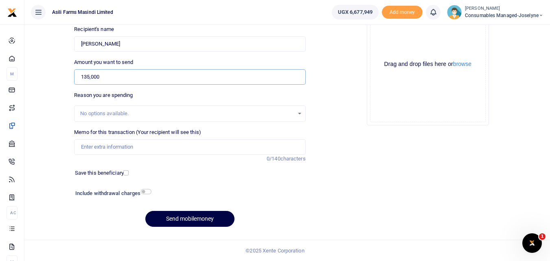
type input "135,000"
click at [141, 142] on input "Memo for this transaction (Your recipient will see this)" at bounding box center [189, 146] width 231 height 15
click at [126, 150] on input "Adhoc wk 38 REfund to Loki for Trailer bearings" at bounding box center [189, 146] width 231 height 15
type input "Adhoc wk 38 Refund to Loki for Trailer bearings"
click at [177, 214] on button "Send mobilemoney" at bounding box center [189, 219] width 89 height 16
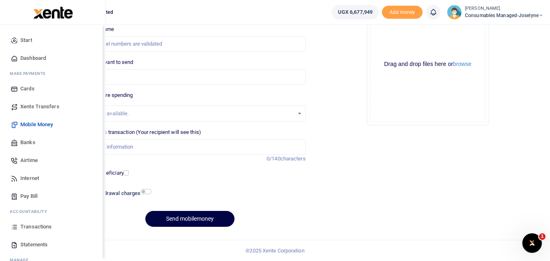
click at [16, 230] on icon at bounding box center [14, 226] width 7 height 7
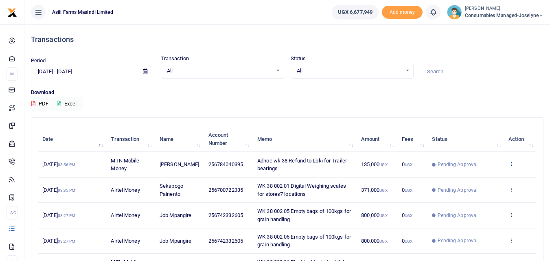
click at [512, 164] on icon at bounding box center [510, 164] width 5 height 6
click at [486, 173] on link "View details" at bounding box center [481, 177] width 64 height 11
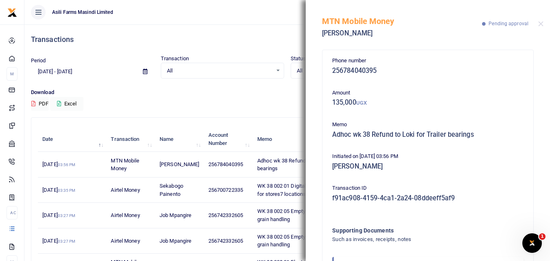
scroll to position [48, 0]
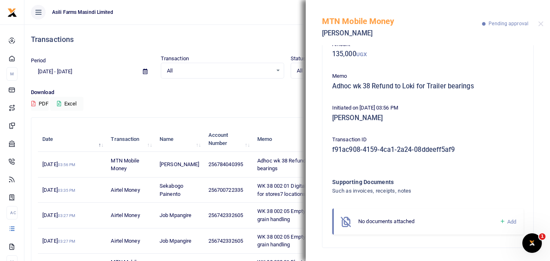
click at [499, 222] on icon at bounding box center [502, 221] width 6 height 7
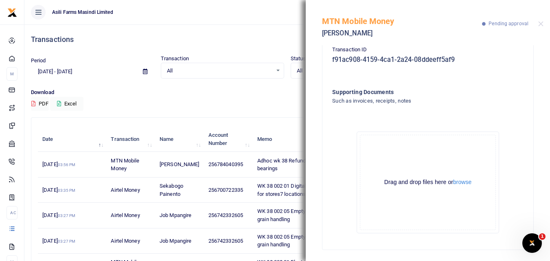
scroll to position [140, 0]
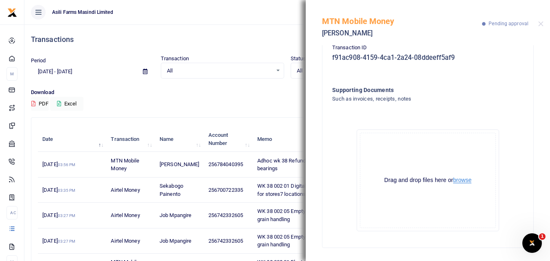
click at [461, 180] on button "browse" at bounding box center [462, 180] width 18 height 6
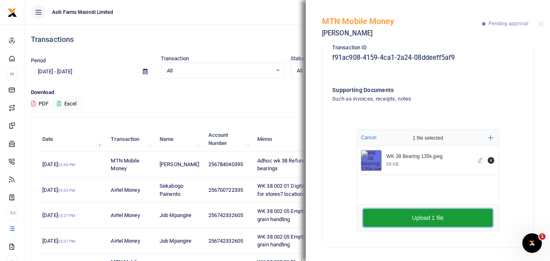
click at [423, 214] on button "Upload 1 file" at bounding box center [427, 218] width 129 height 18
